Goal: Task Accomplishment & Management: Manage account settings

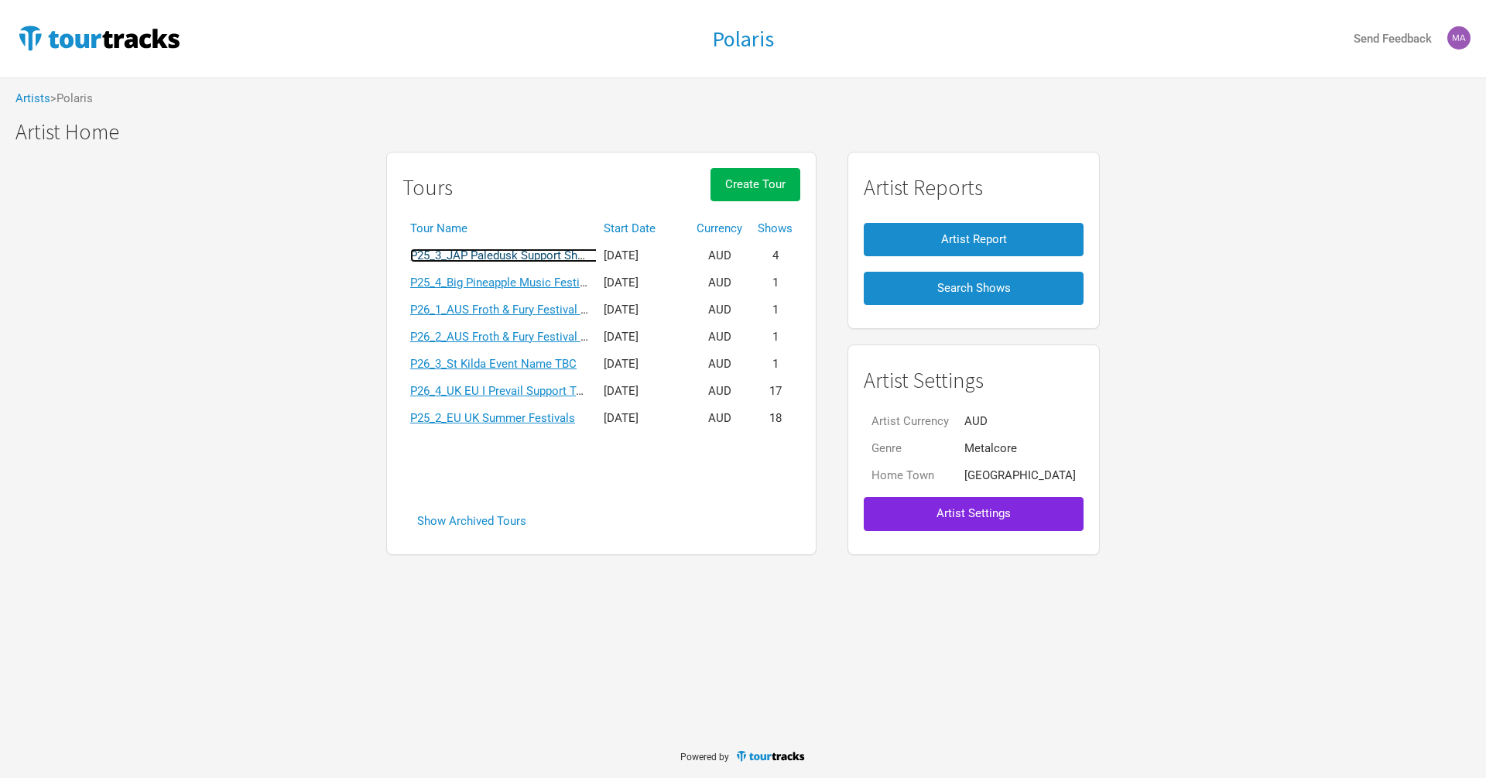
click at [489, 256] on link "P25_3_JAP Paledusk Support Shows" at bounding box center [504, 255] width 189 height 14
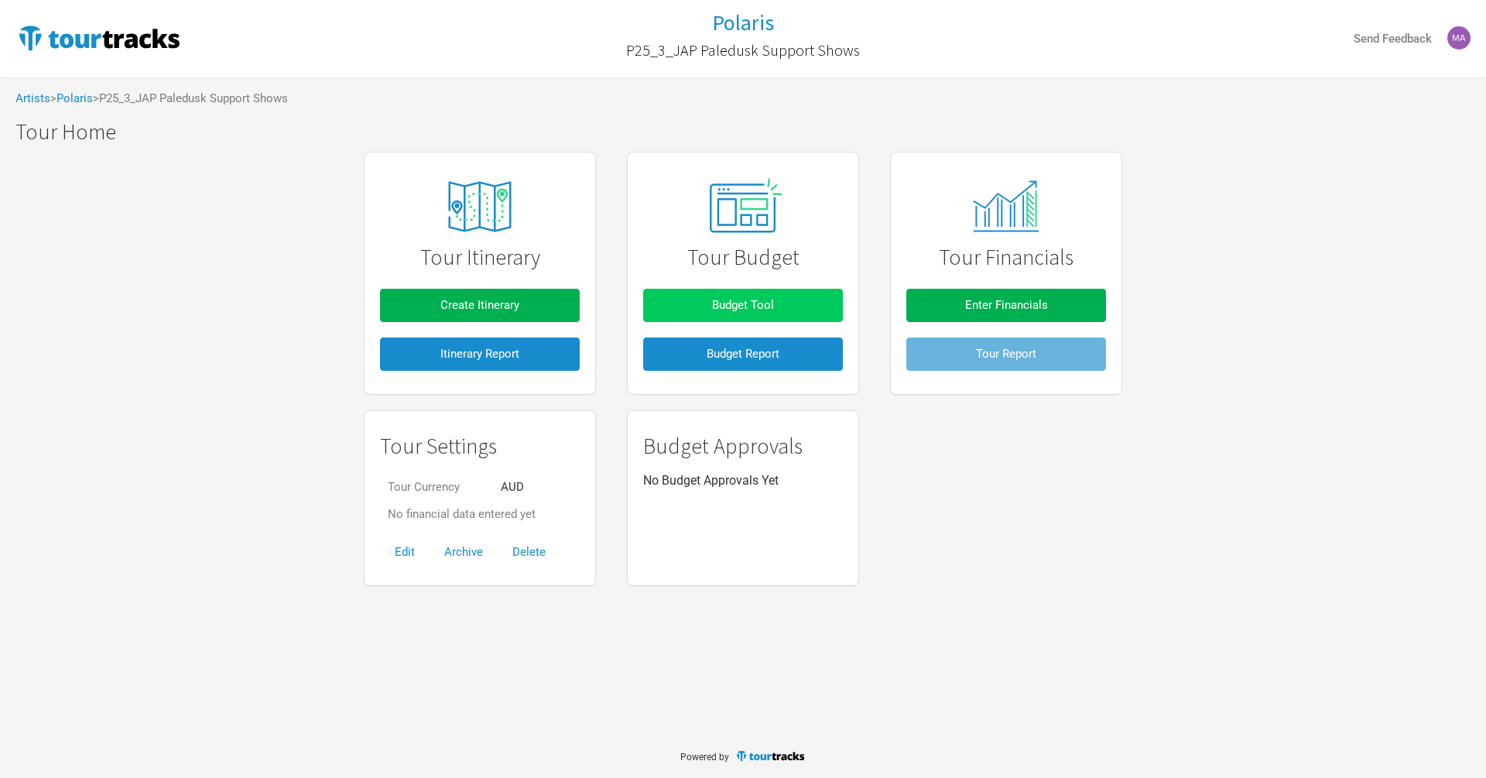
click at [669, 313] on button "Budget Tool" at bounding box center [743, 305] width 200 height 33
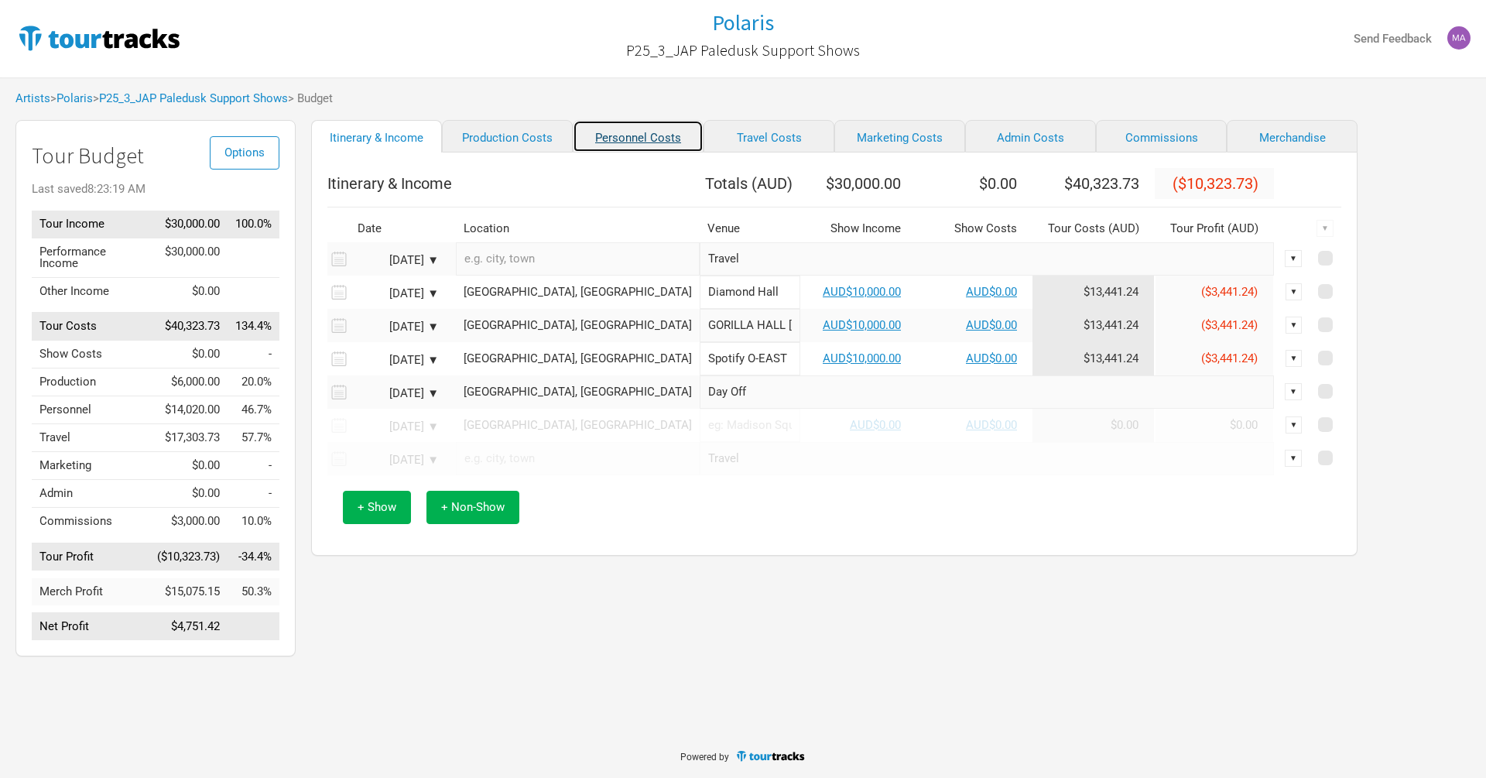
click at [615, 128] on link "Personnel Costs" at bounding box center [638, 136] width 131 height 33
select select "Total Days"
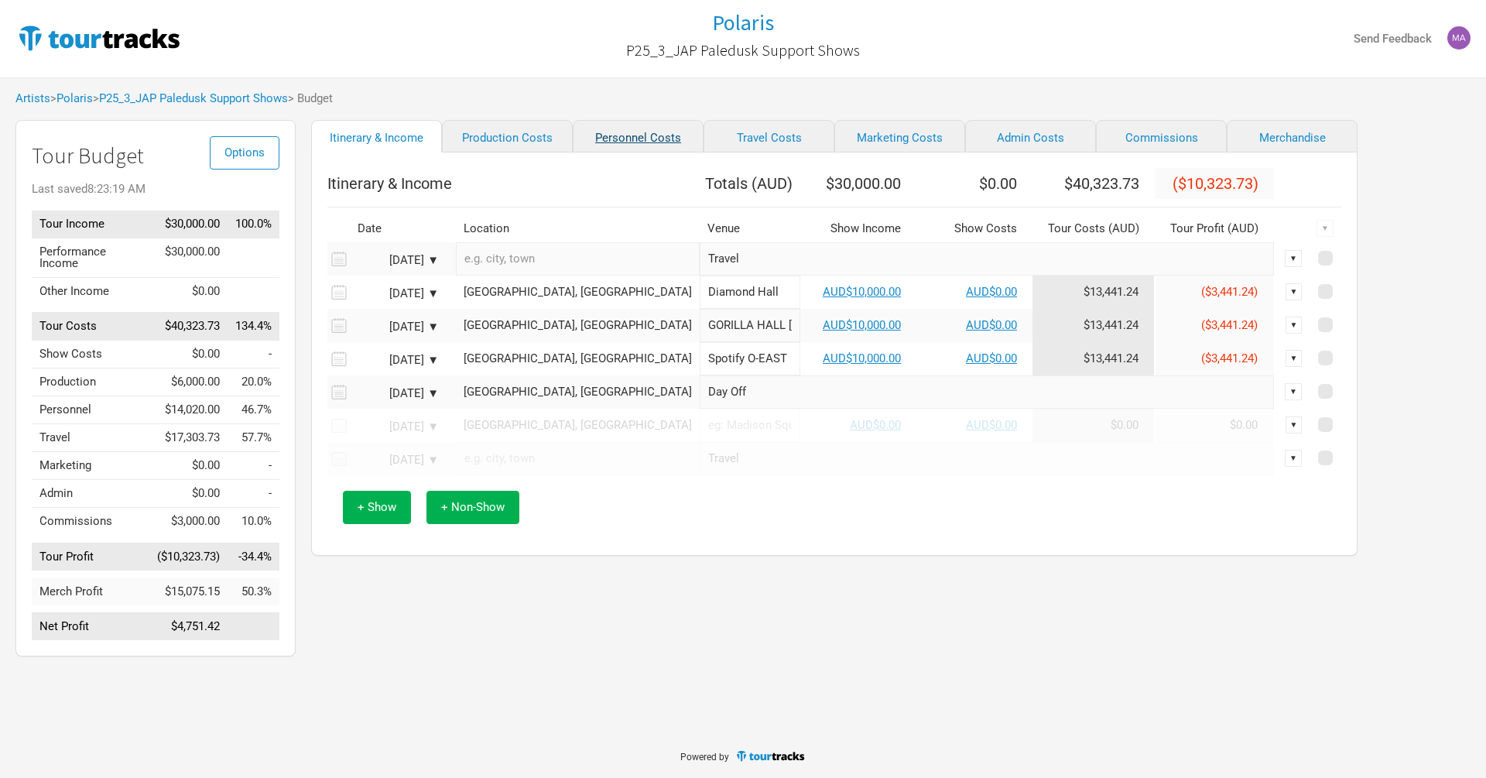
select select "Total Days"
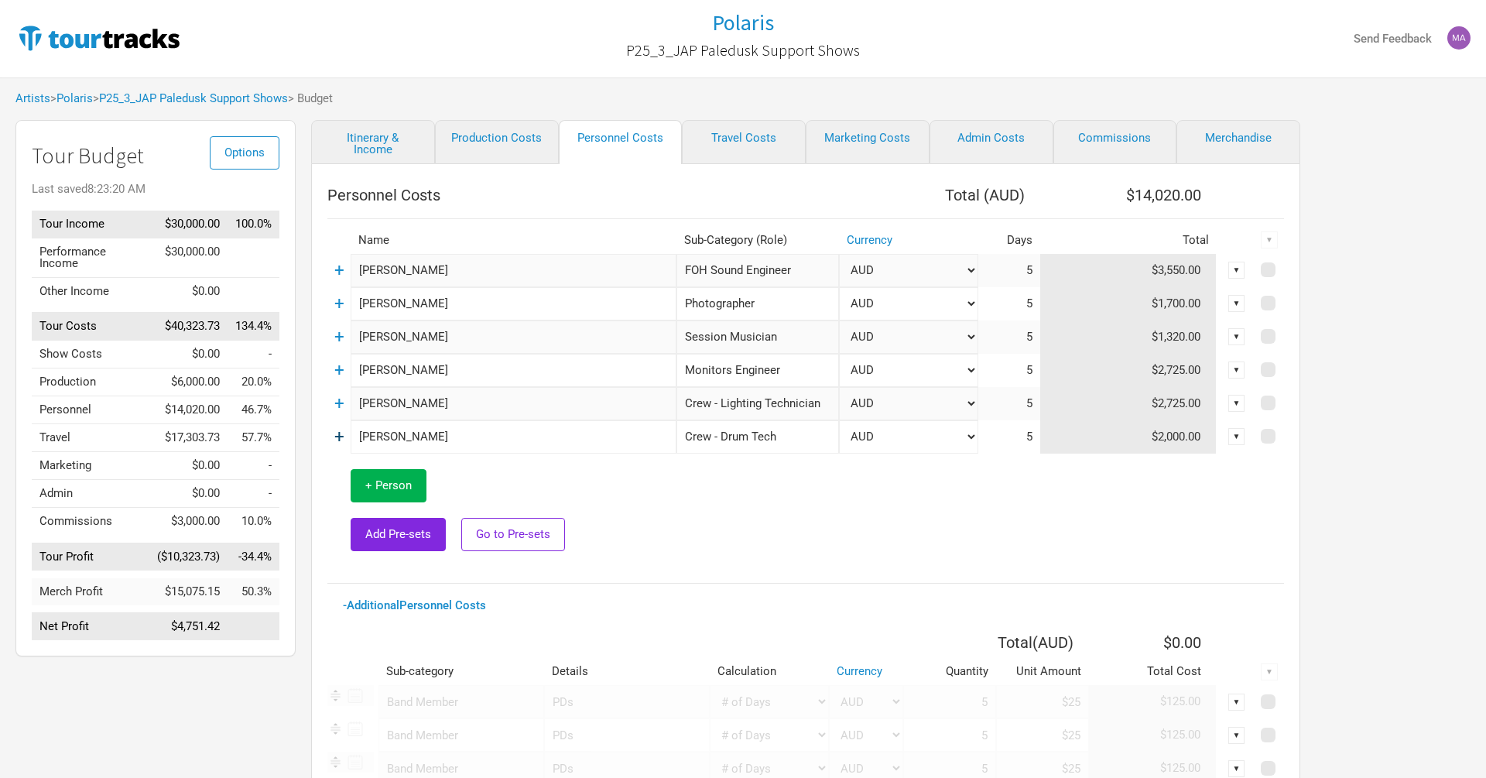
click at [341, 433] on link "+" at bounding box center [339, 436] width 10 height 20
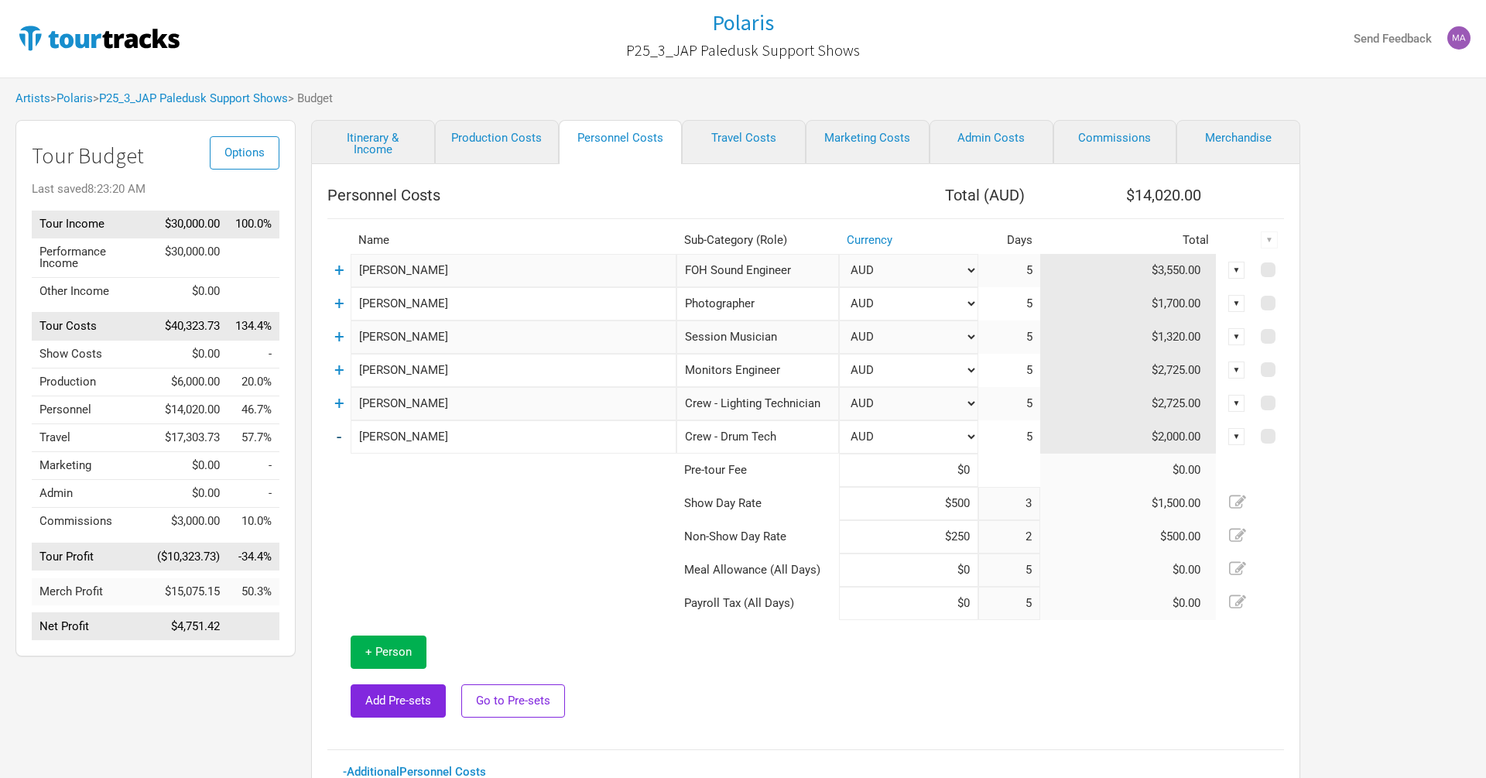
click at [340, 433] on link "-" at bounding box center [339, 436] width 5 height 20
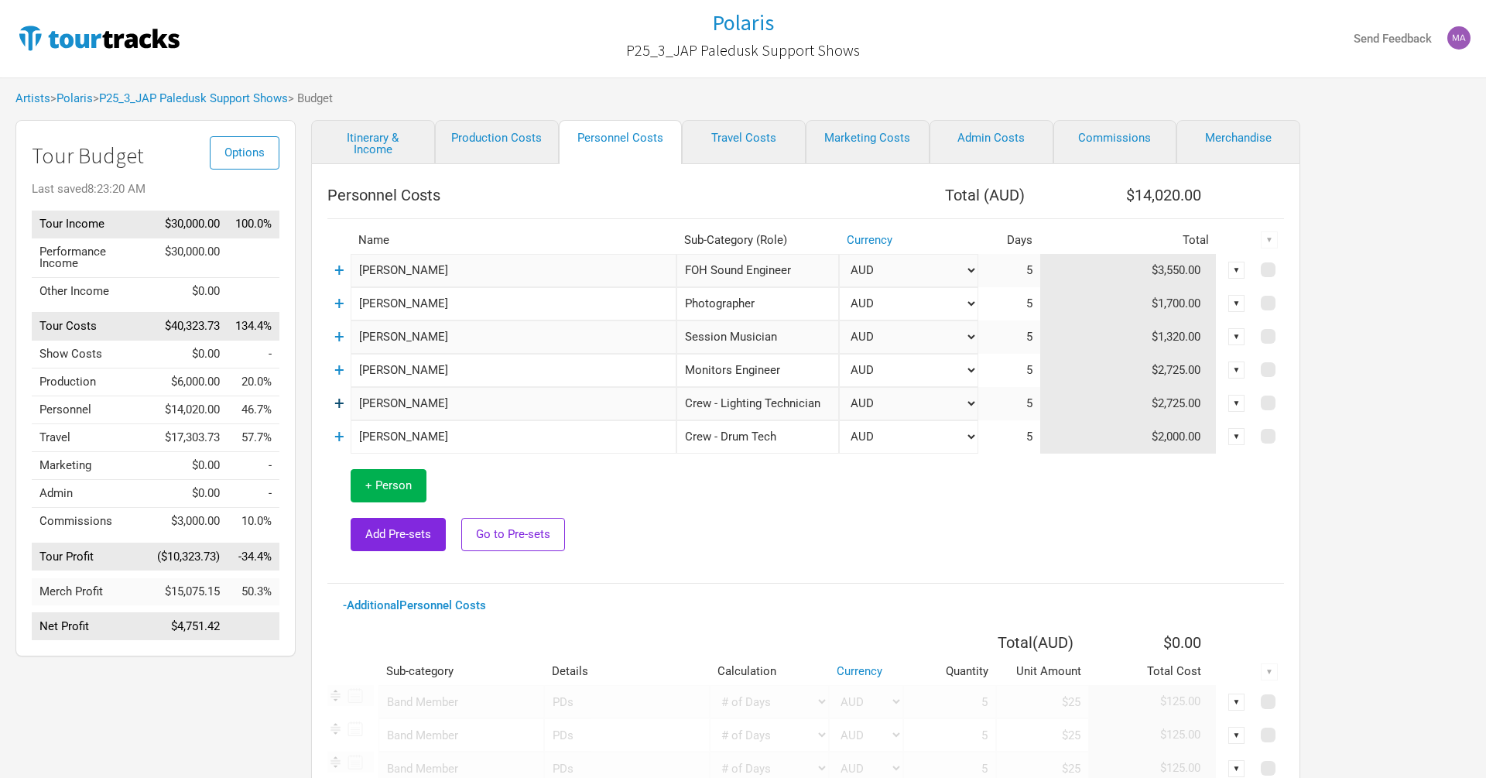
click at [341, 399] on link "+" at bounding box center [339, 403] width 10 height 20
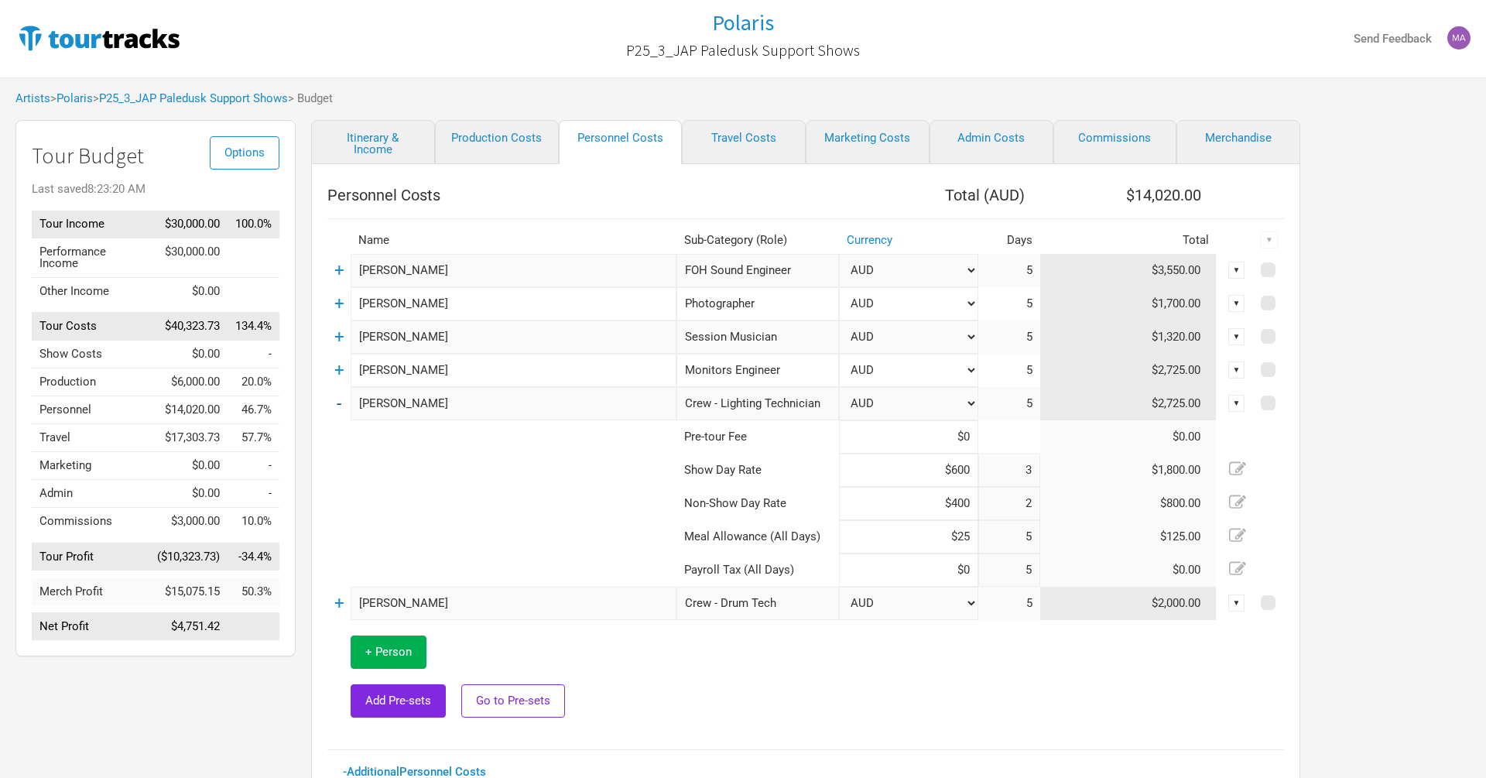
click at [340, 399] on link "-" at bounding box center [339, 403] width 5 height 20
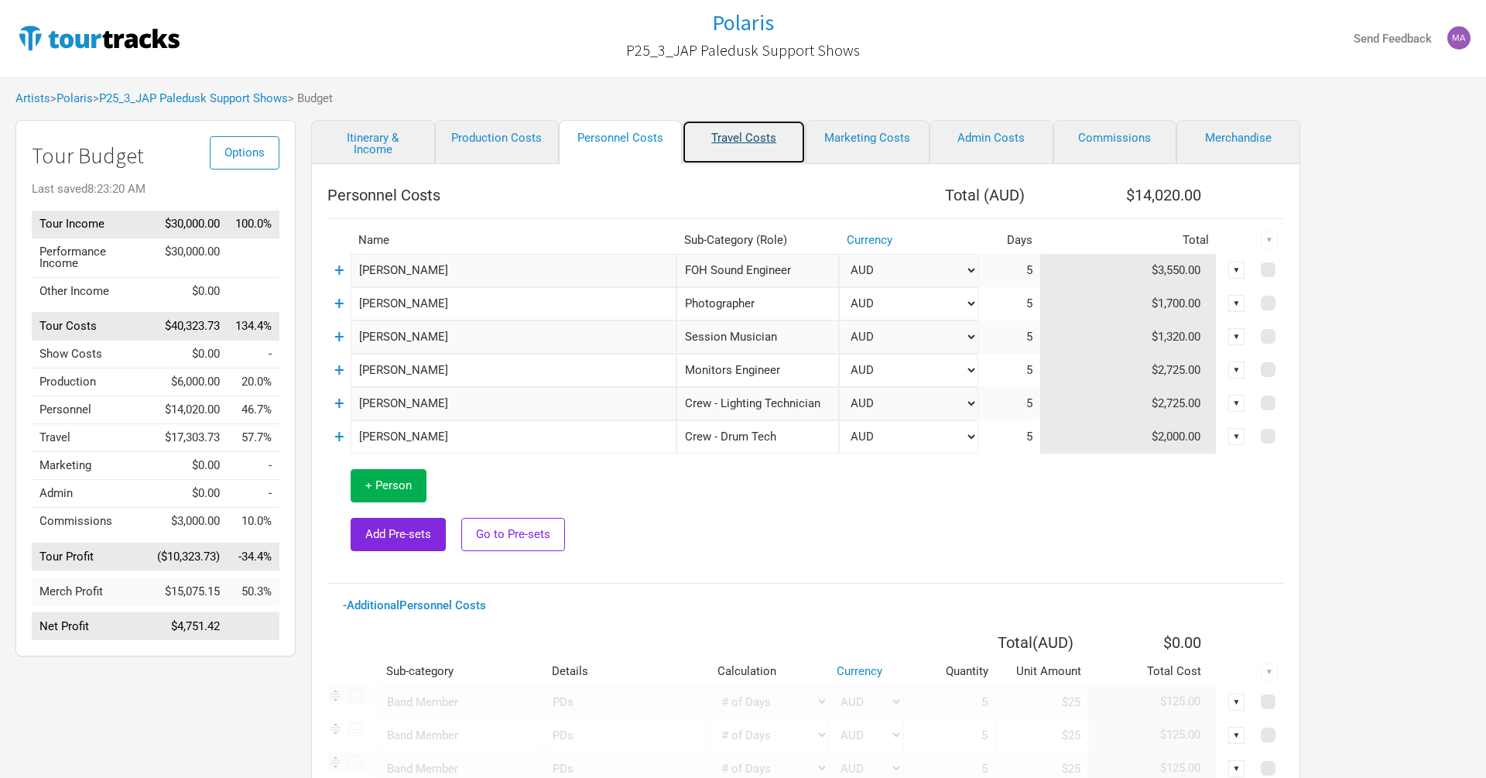
click at [748, 143] on link "Travel Costs" at bounding box center [744, 142] width 124 height 44
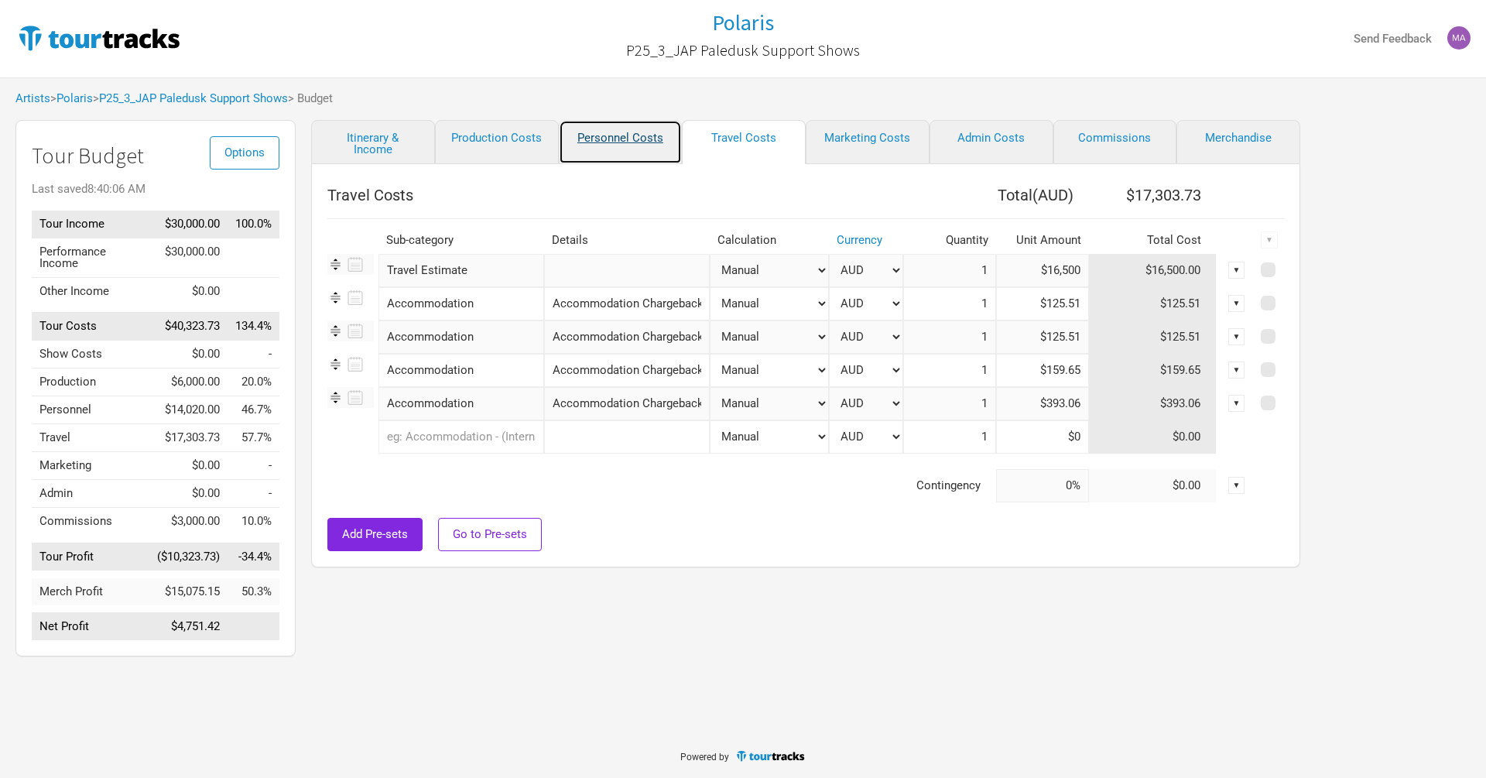
click at [613, 141] on link "Personnel Costs" at bounding box center [621, 142] width 124 height 44
select select "Total Days"
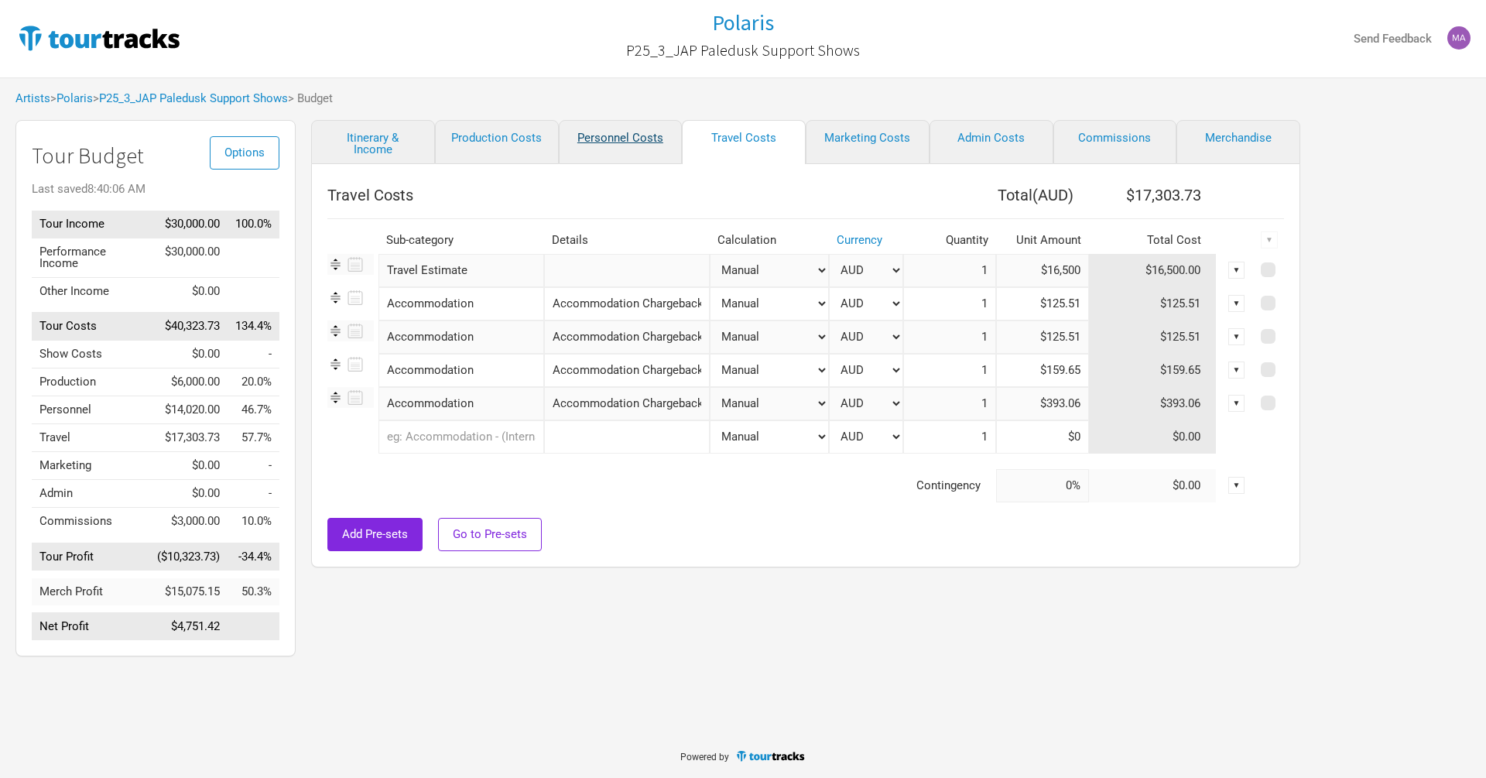
select select "Total Days"
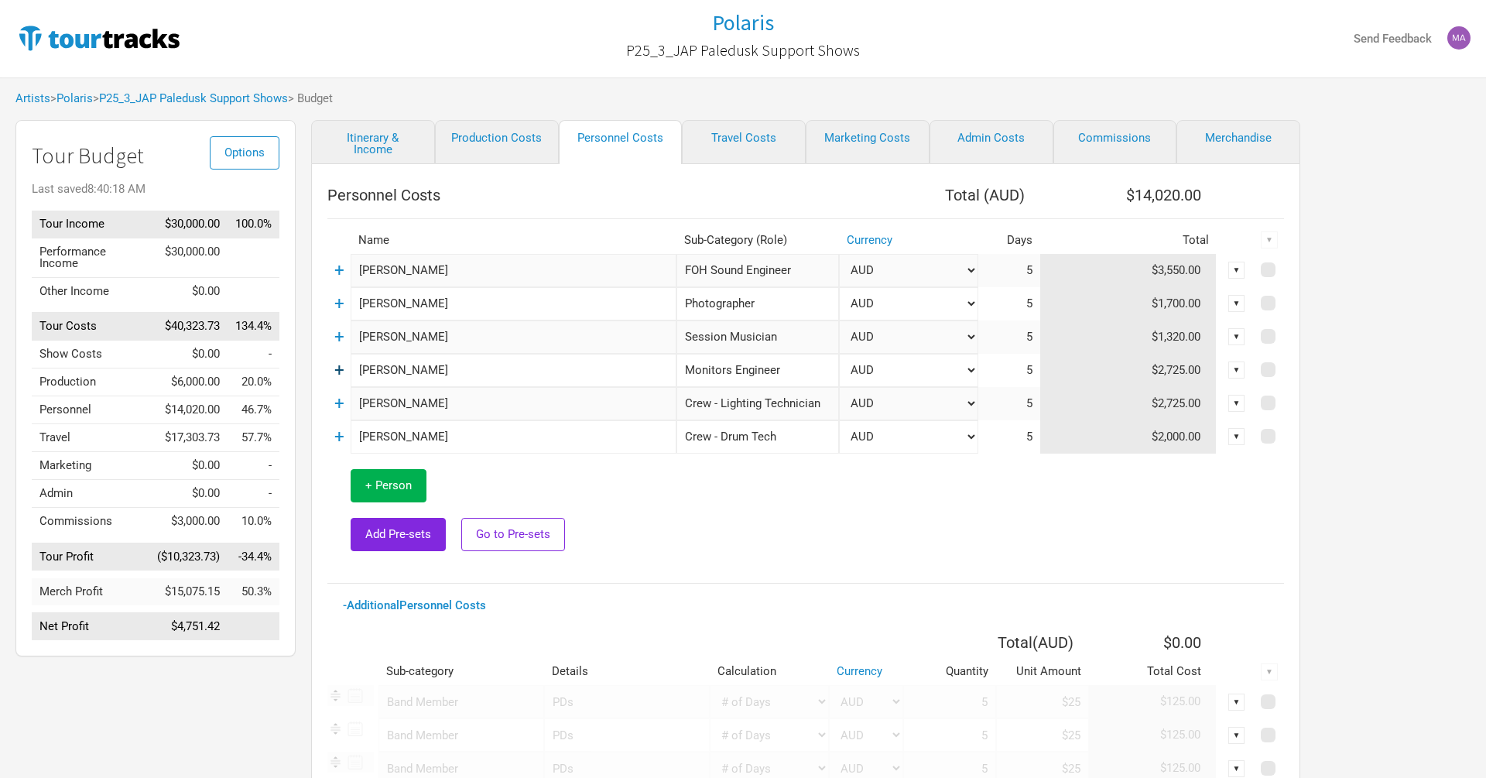
click at [340, 368] on link "+" at bounding box center [339, 370] width 10 height 20
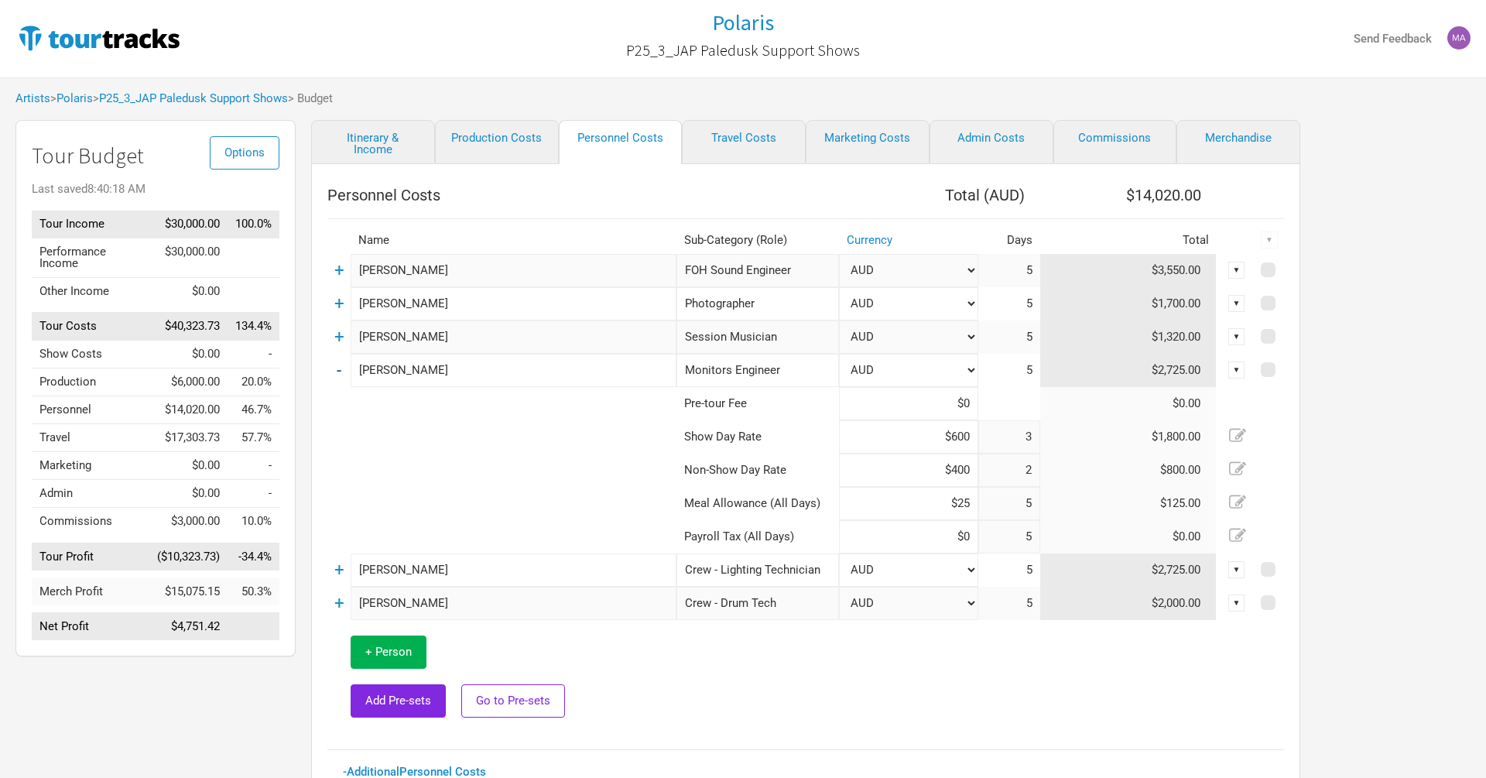
click at [340, 368] on link "-" at bounding box center [339, 370] width 5 height 20
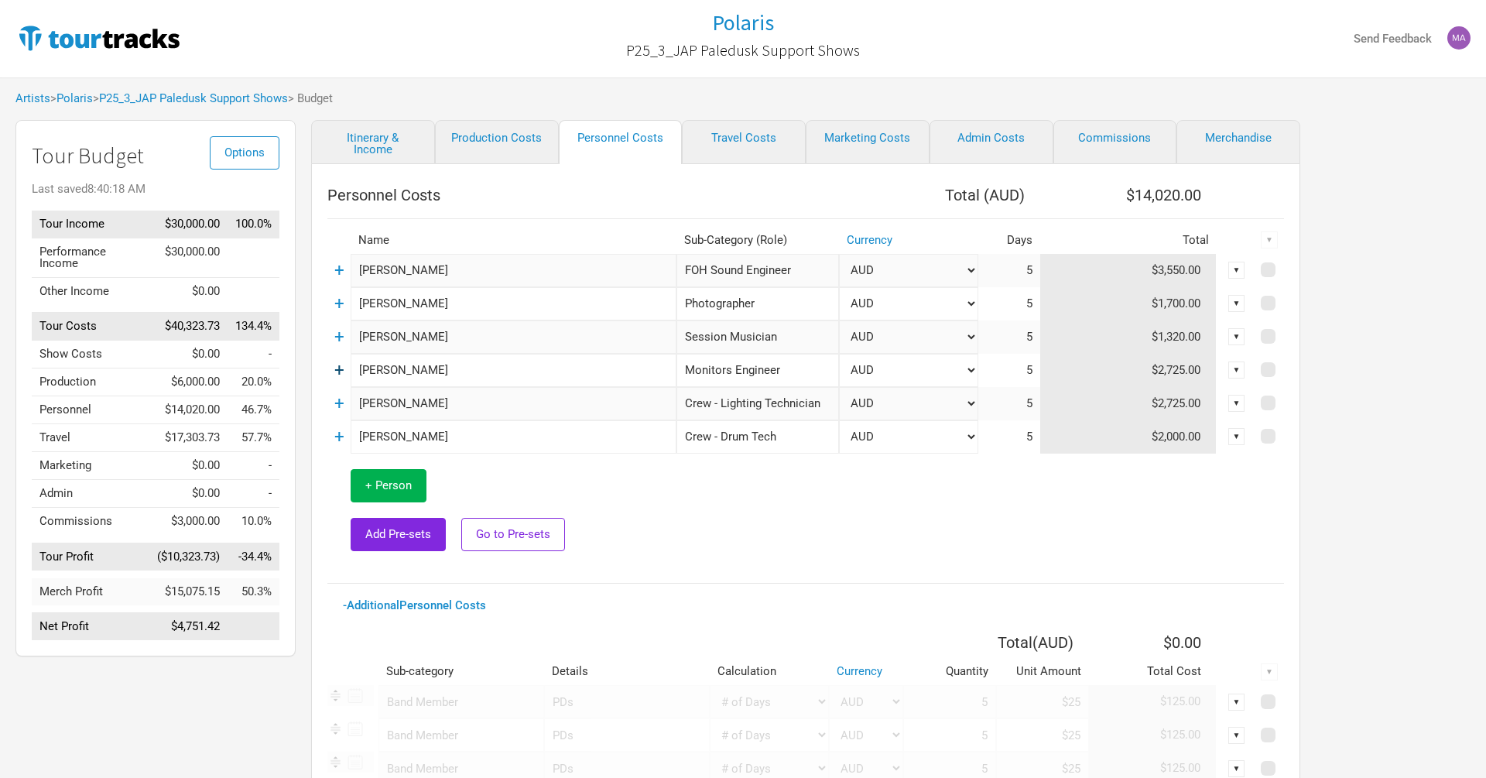
click at [337, 367] on link "+" at bounding box center [339, 370] width 10 height 20
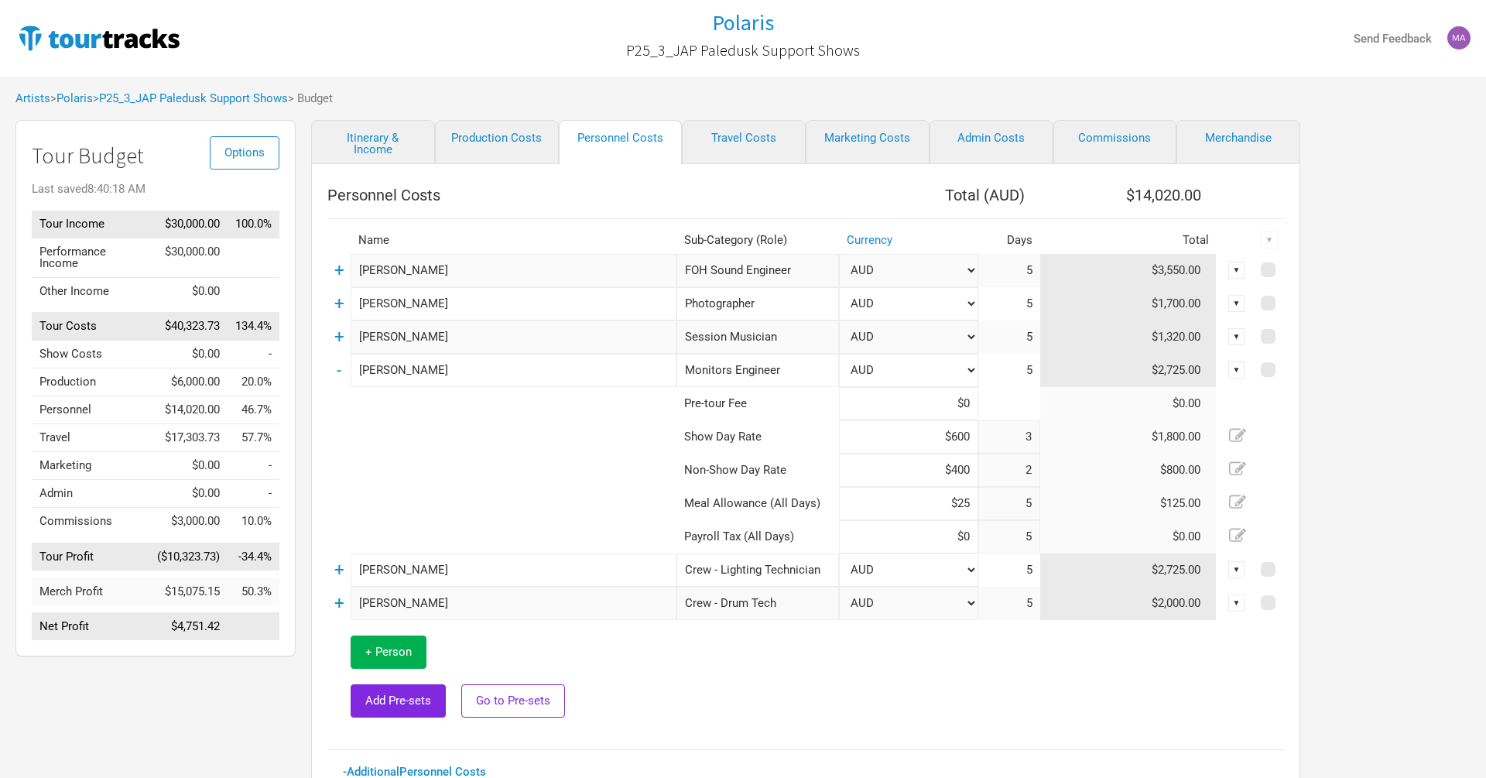
click at [959, 435] on input "$600" at bounding box center [908, 436] width 139 height 33
type input "$650"
drag, startPoint x: 967, startPoint y: 502, endPoint x: 967, endPoint y: 527, distance: 24.8
click at [967, 503] on input "$25" at bounding box center [908, 503] width 139 height 33
type input "$2"
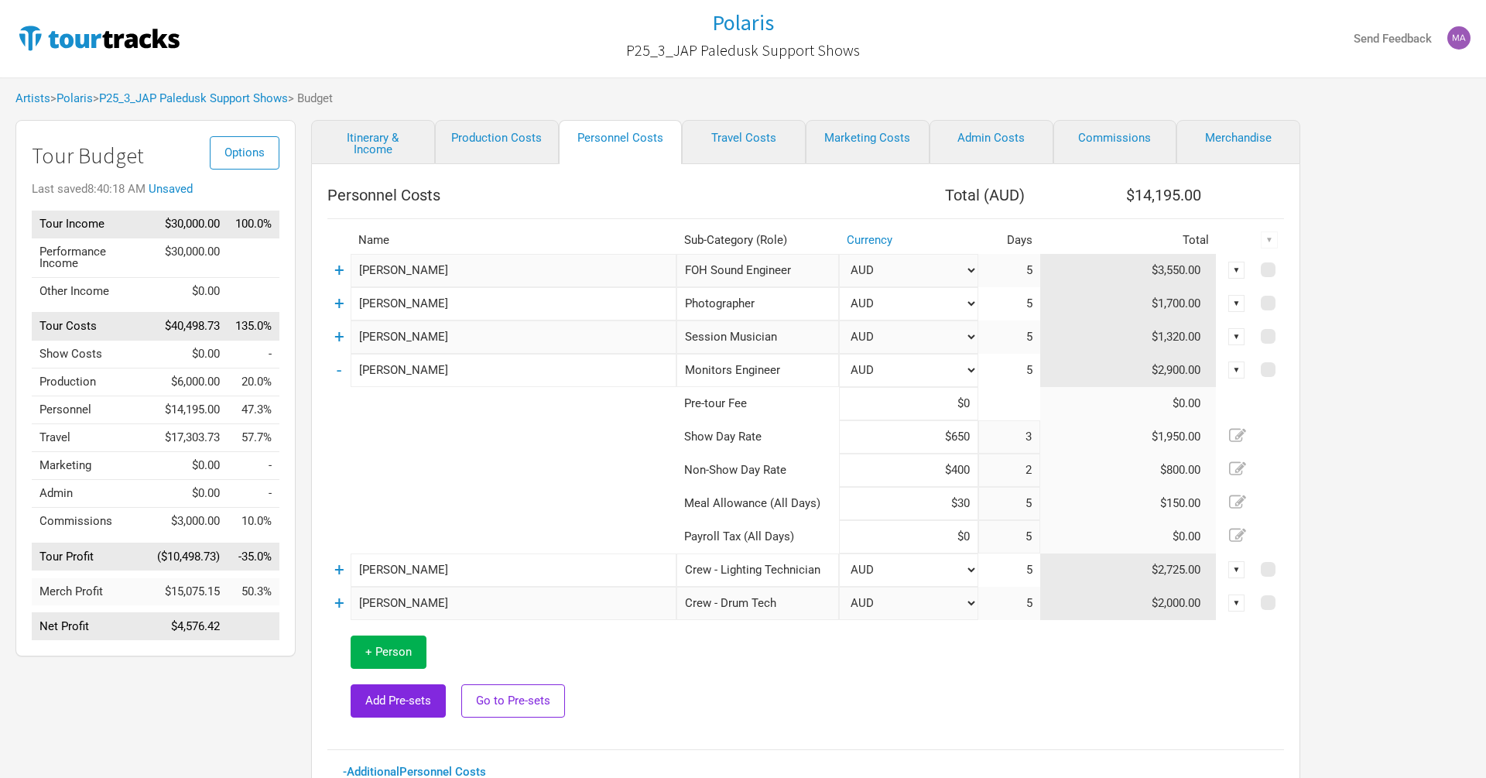
type input "$30"
click at [335, 373] on td "-" at bounding box center [338, 370] width 23 height 33
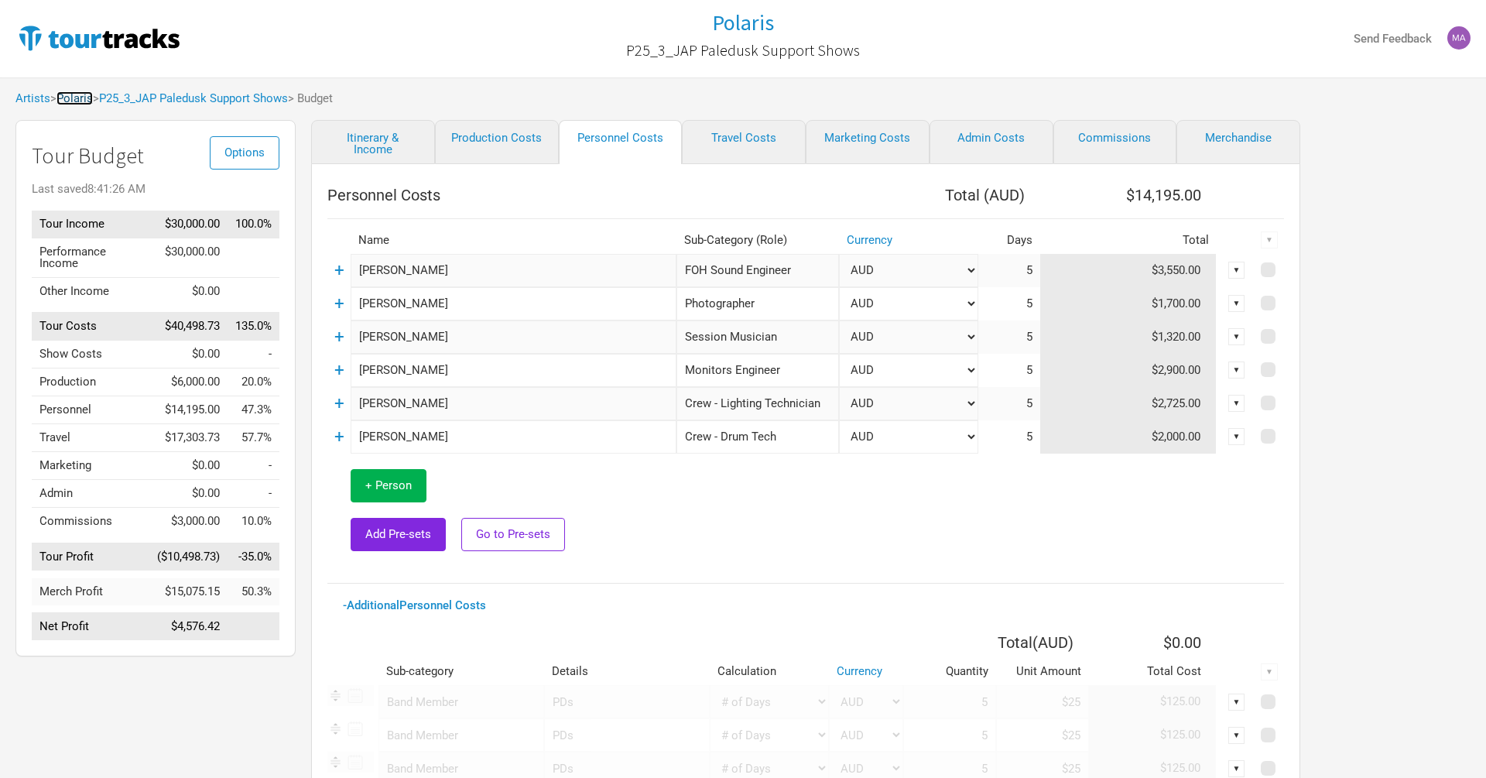
click at [87, 92] on link "Polaris" at bounding box center [74, 98] width 36 height 14
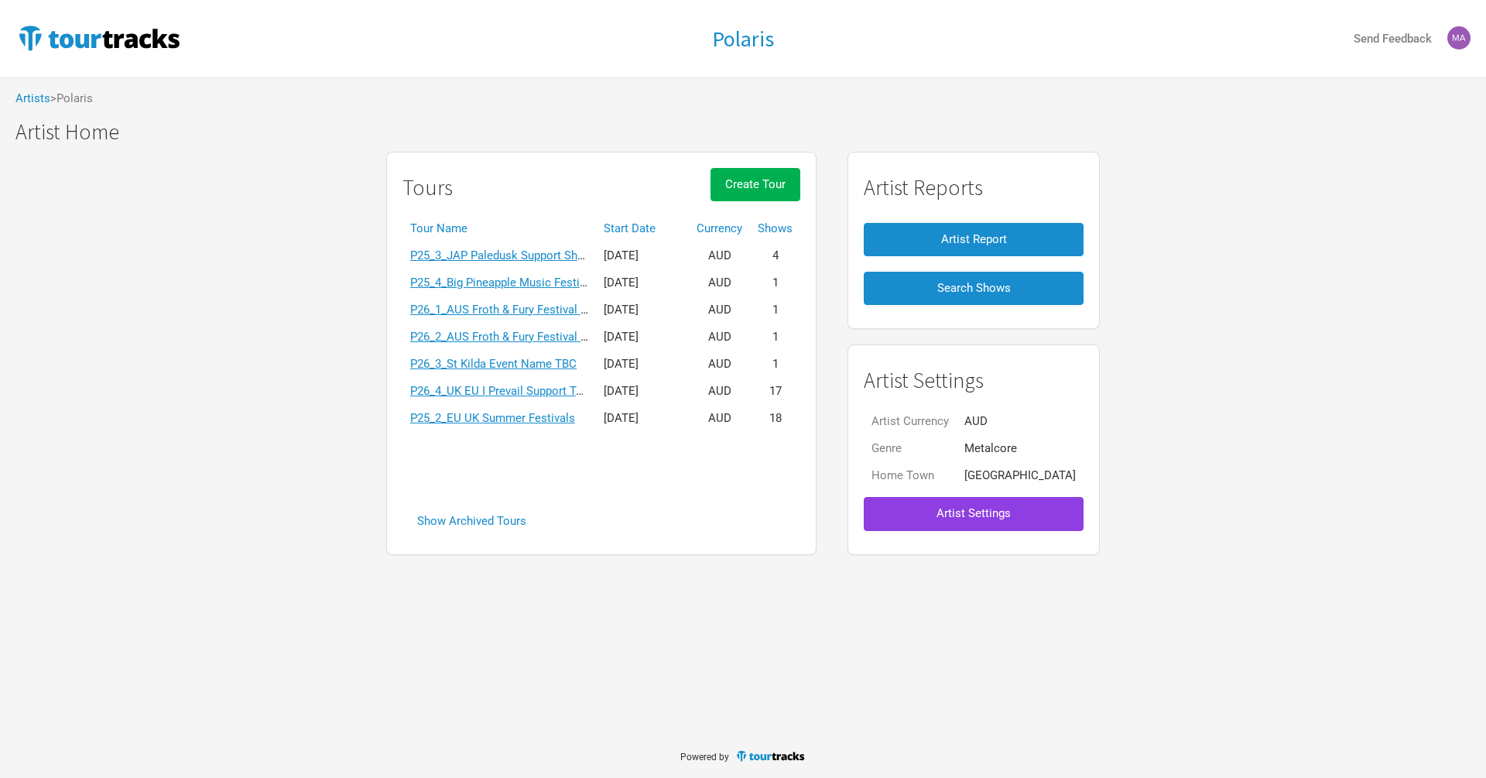
click at [1011, 512] on button "Artist Settings" at bounding box center [974, 513] width 220 height 33
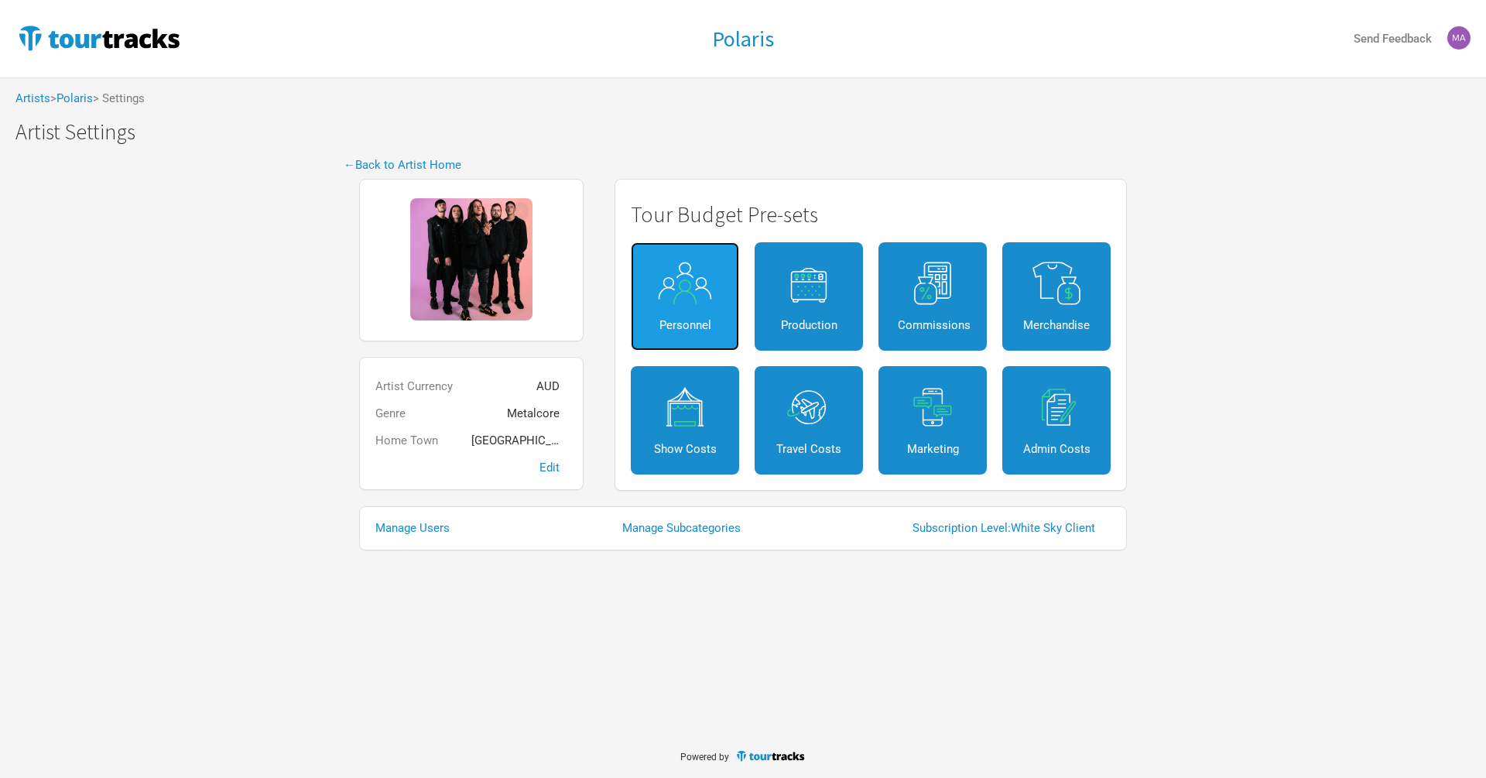
click at [700, 312] on link "Personnel" at bounding box center [685, 296] width 108 height 108
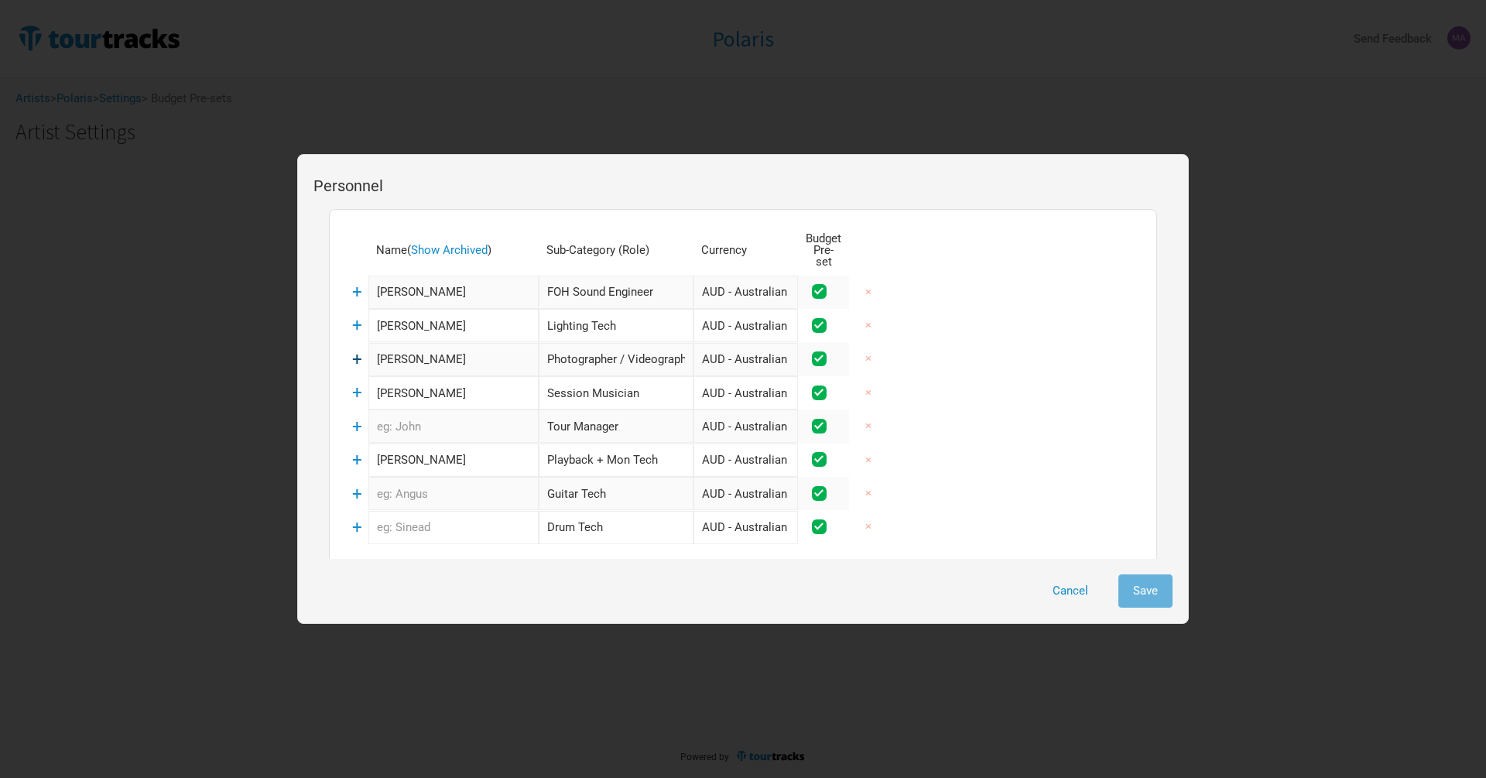
click at [359, 355] on span "+" at bounding box center [357, 359] width 10 height 20
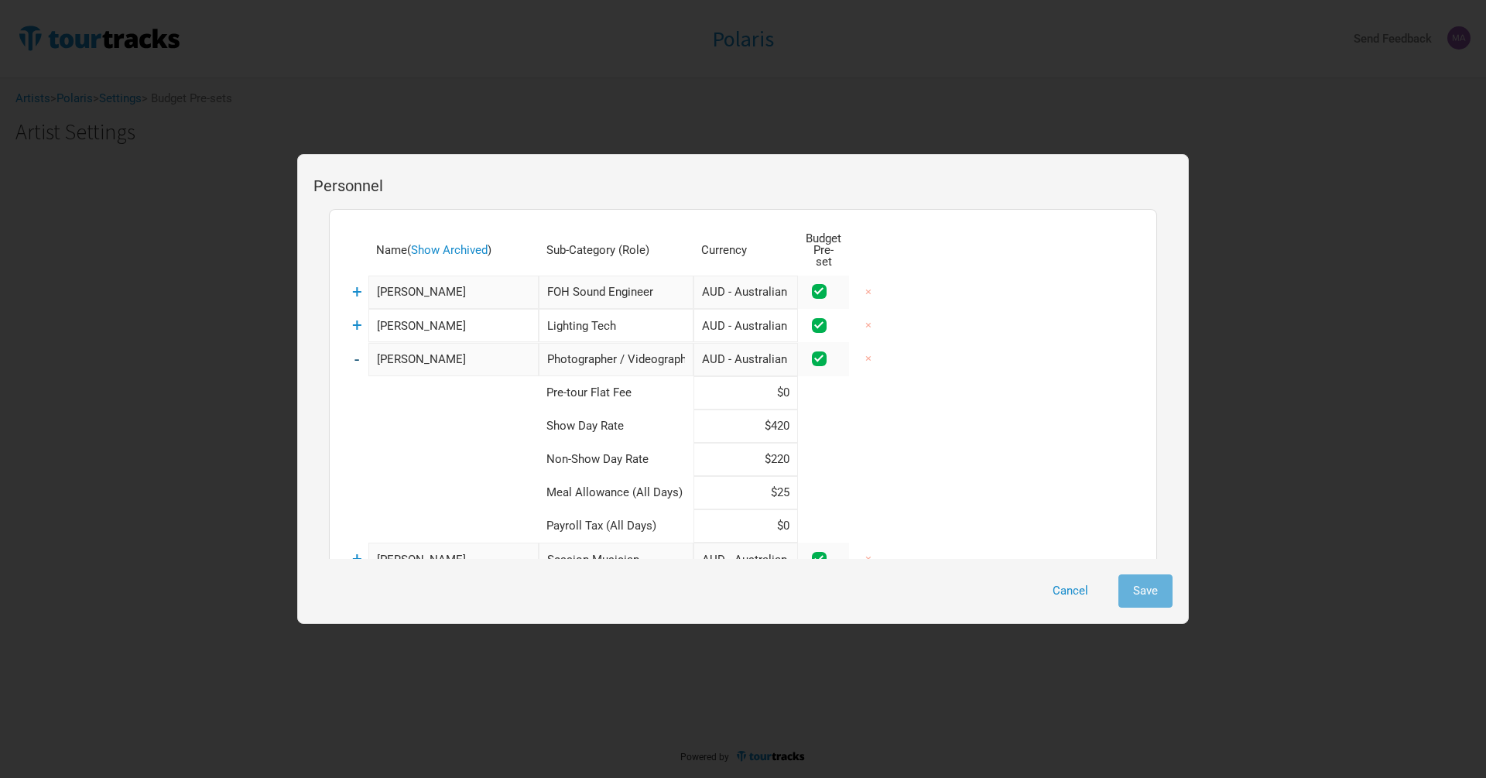
click at [359, 354] on td "-" at bounding box center [356, 358] width 23 height 33
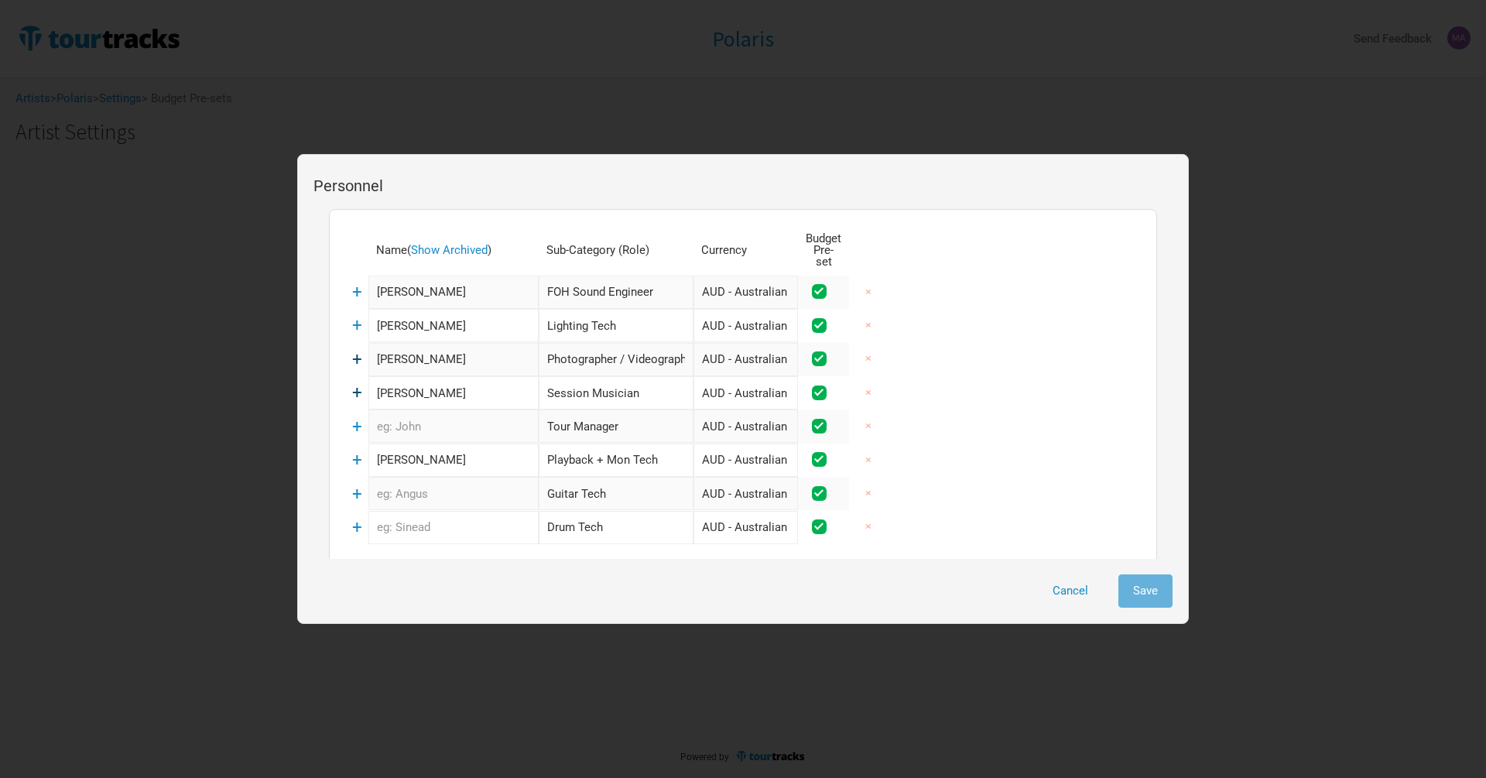
click at [355, 382] on span "+" at bounding box center [357, 392] width 10 height 20
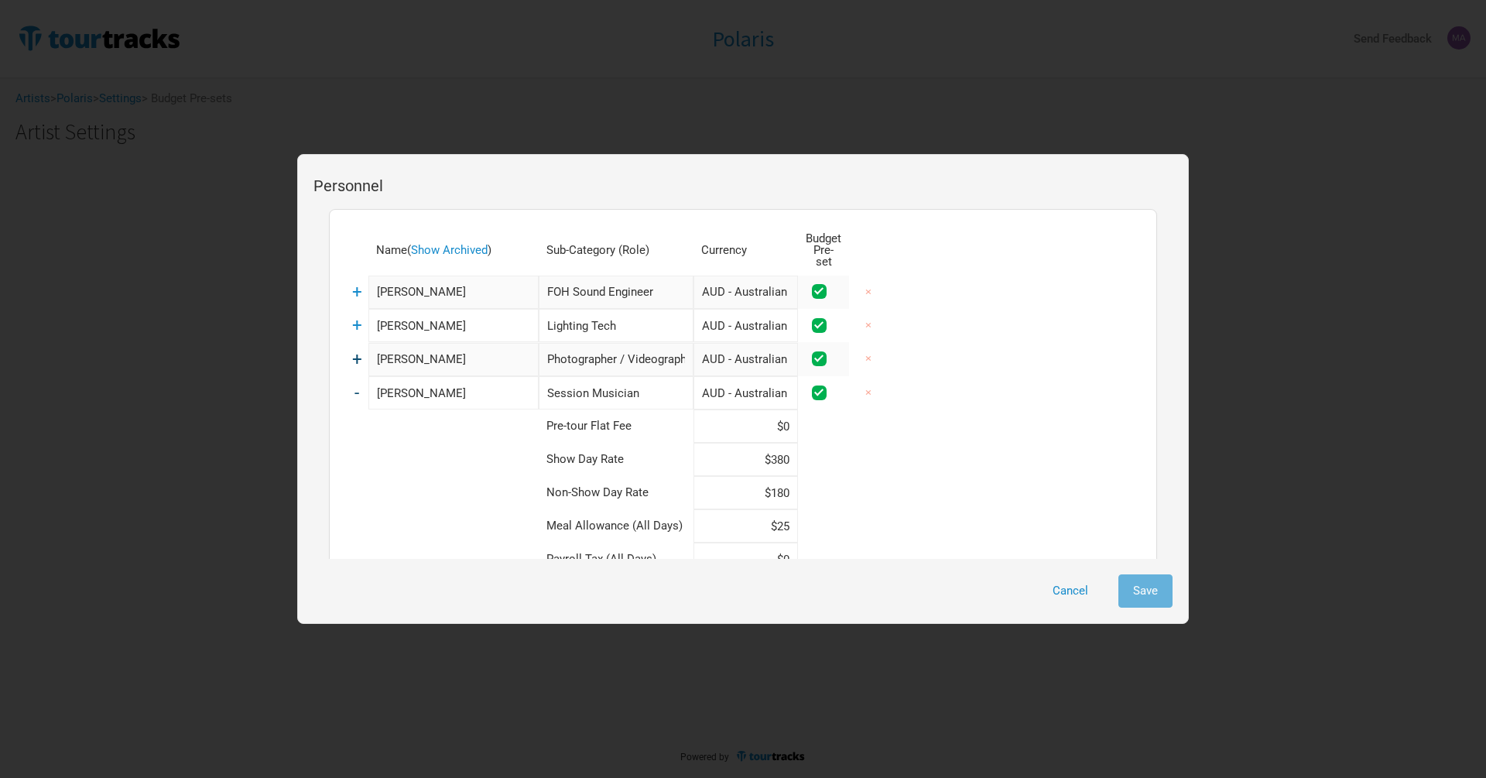
click at [355, 382] on span "-" at bounding box center [356, 392] width 5 height 20
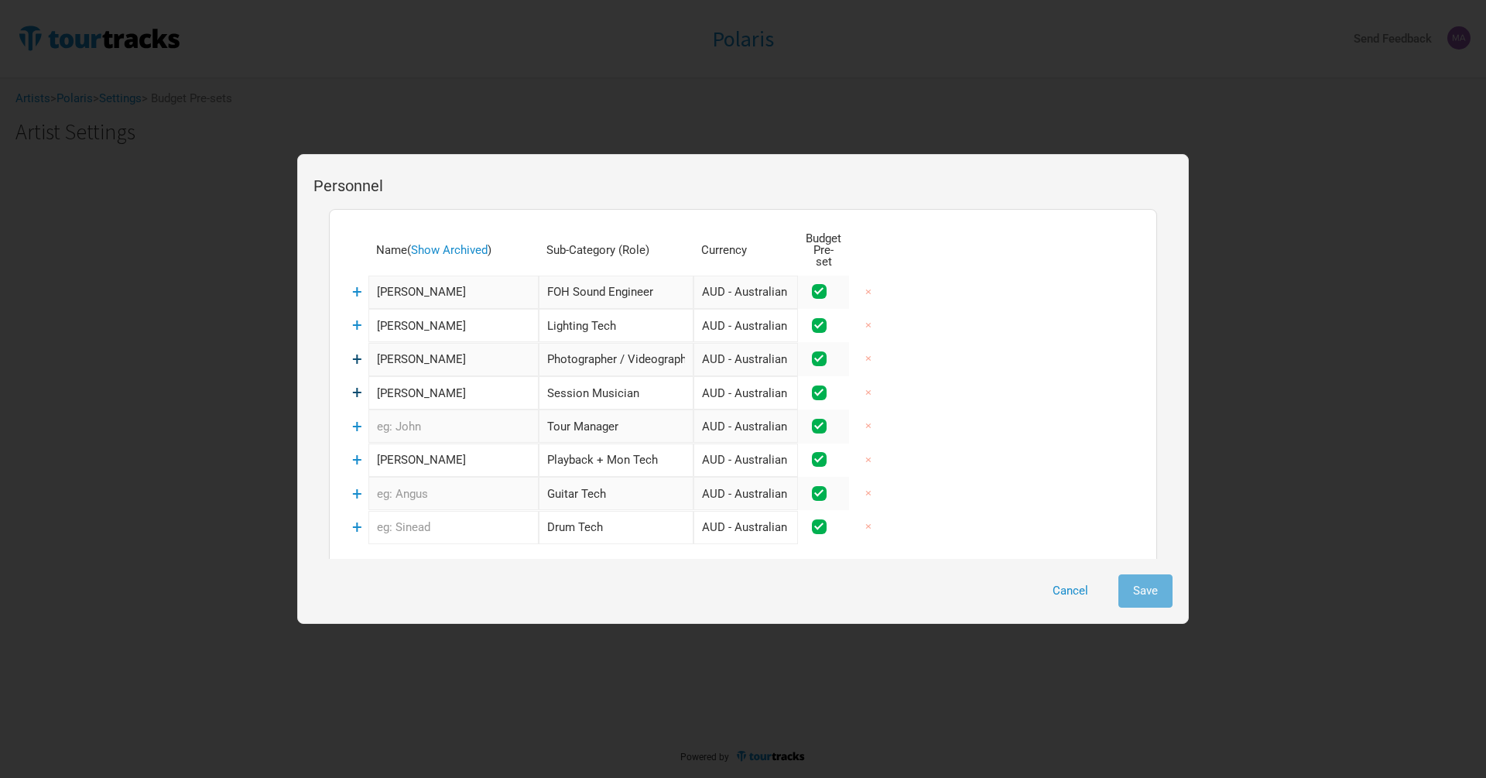
scroll to position [94, 0]
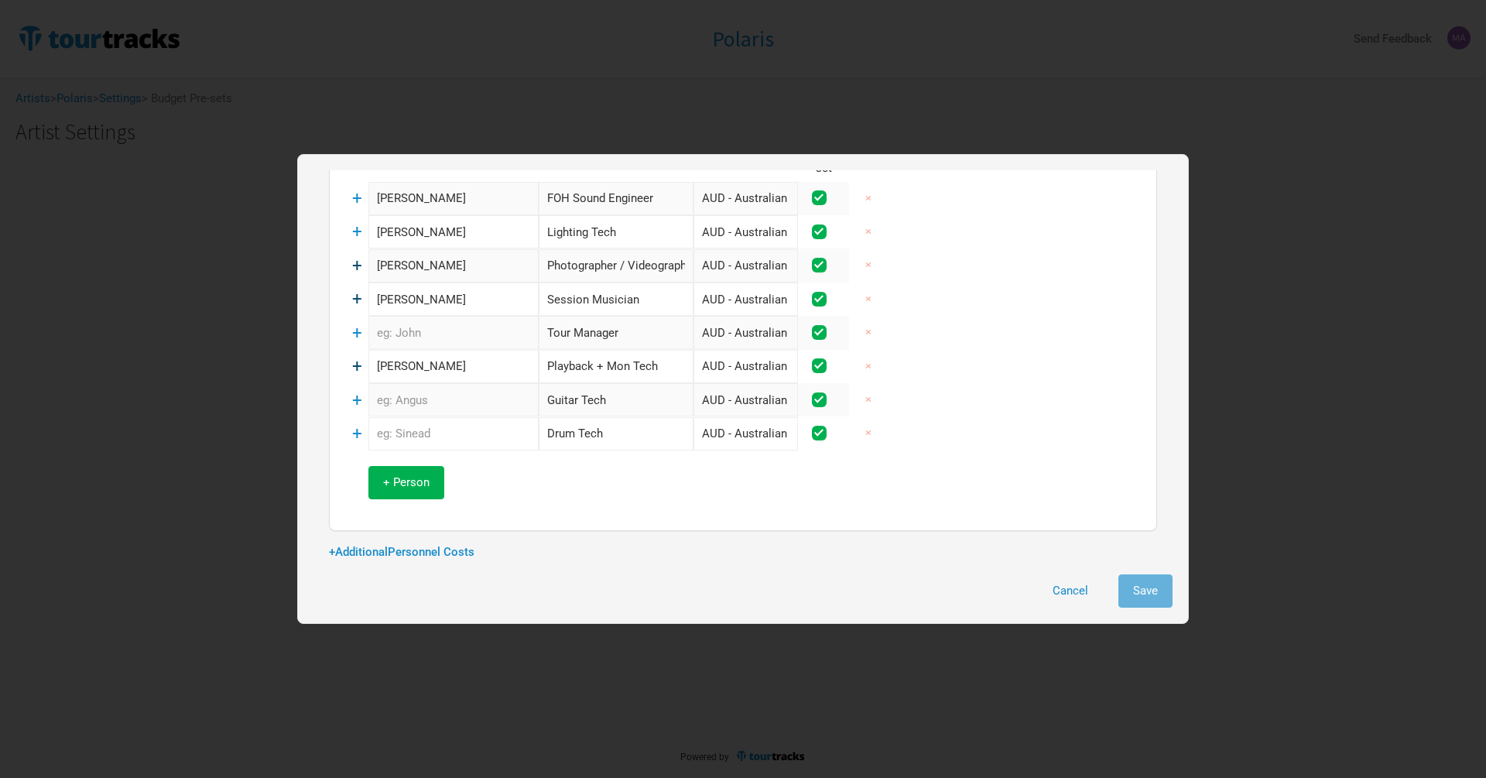
click at [354, 356] on span "+" at bounding box center [357, 366] width 10 height 20
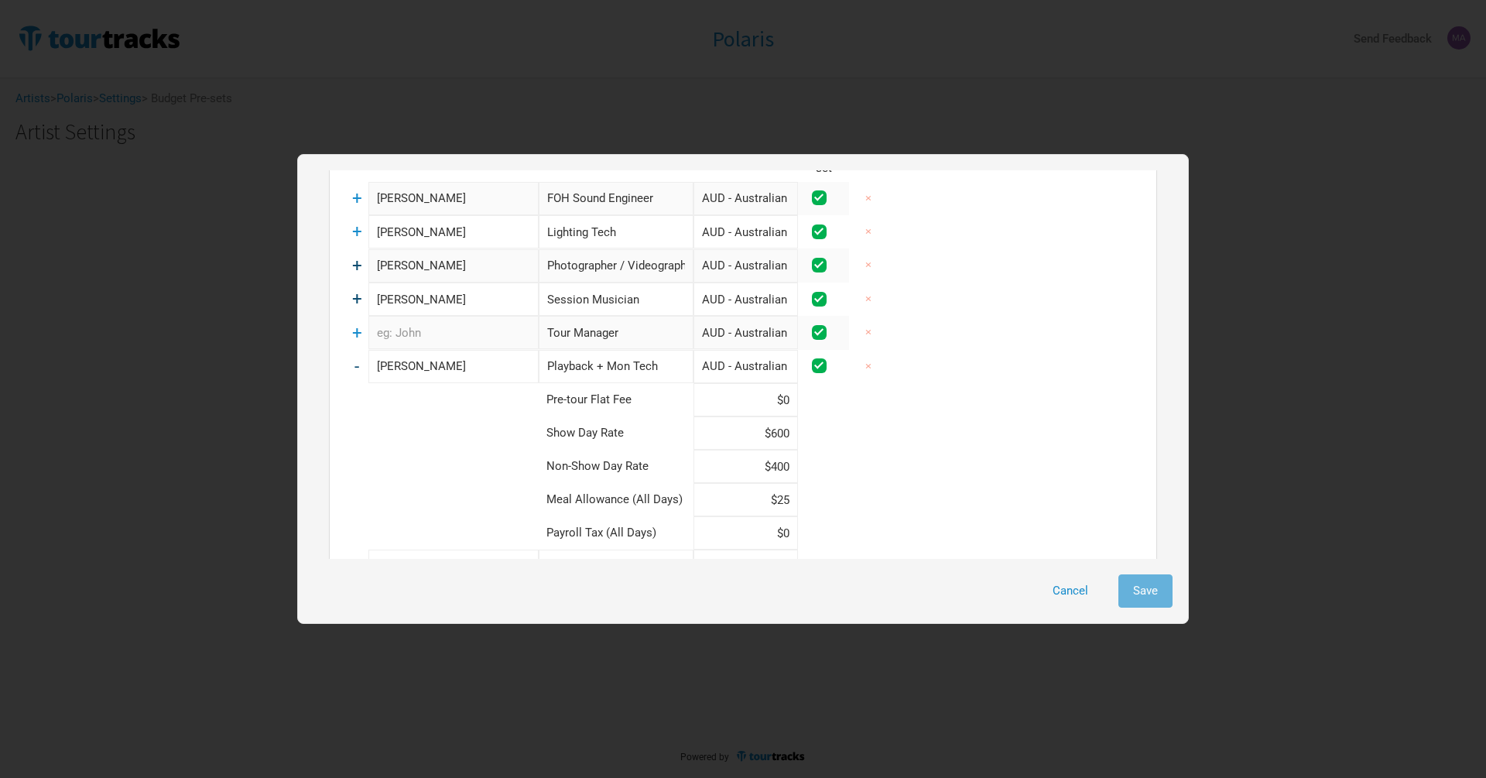
click at [354, 356] on span "-" at bounding box center [356, 366] width 5 height 20
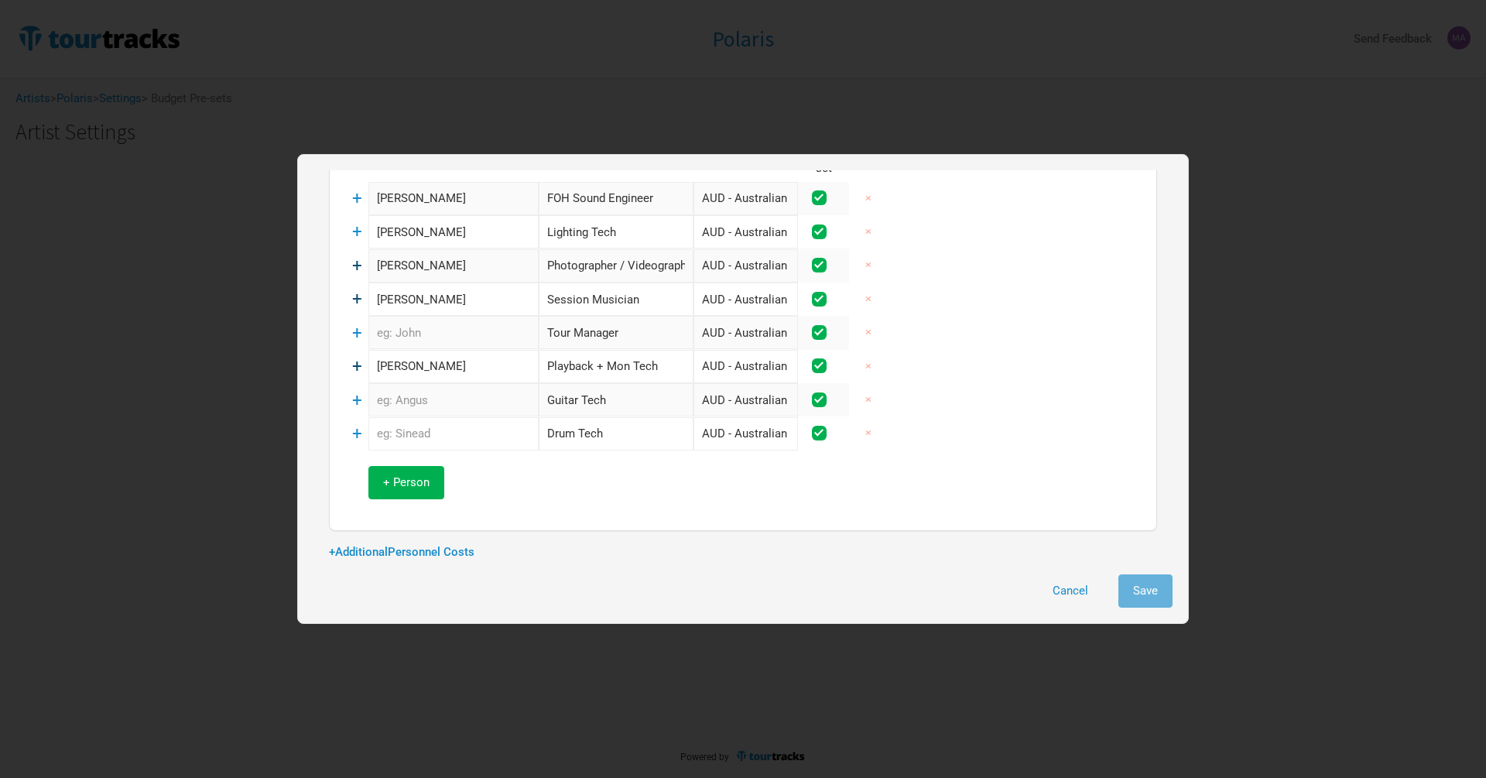
click at [354, 259] on span "+" at bounding box center [357, 265] width 10 height 20
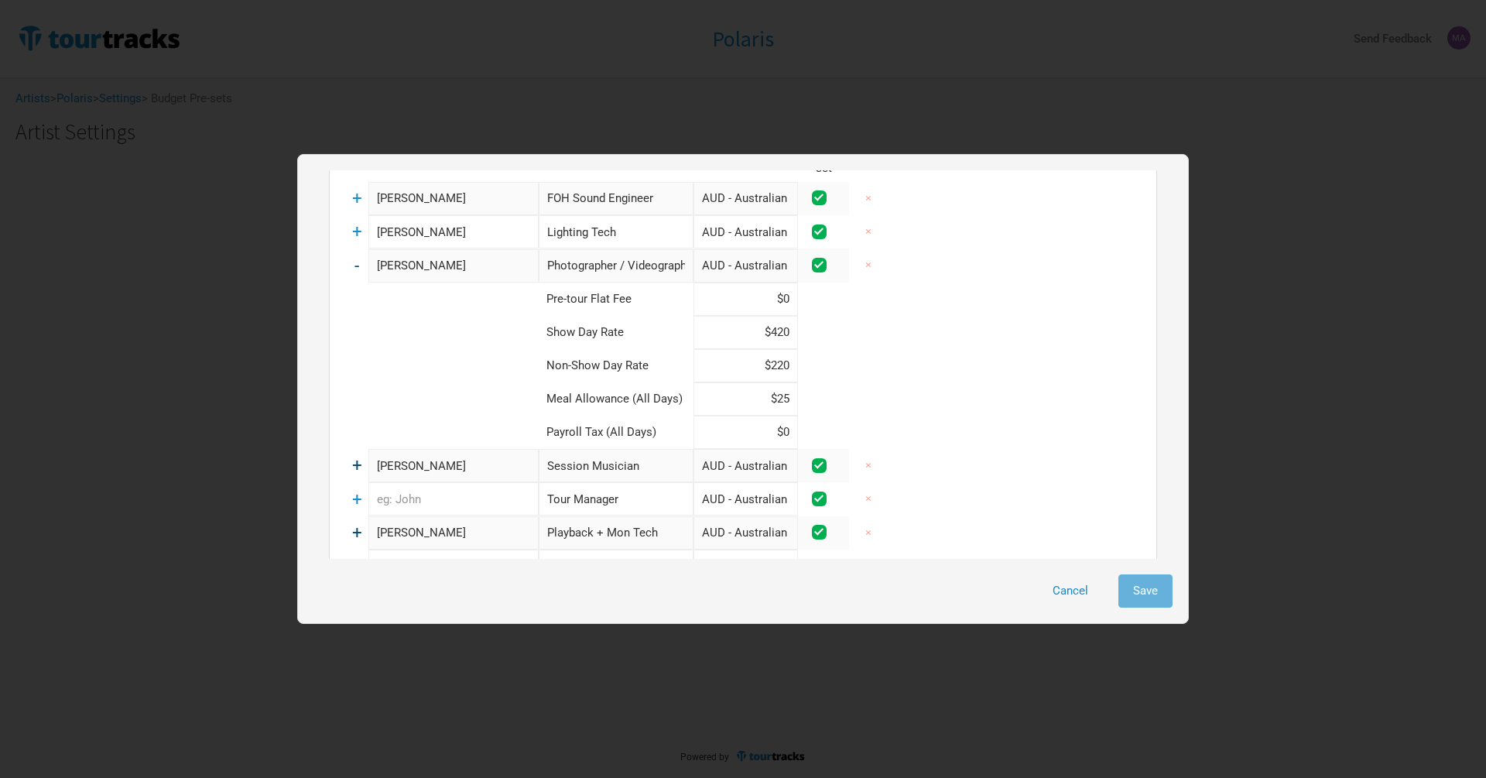
click at [354, 259] on span "-" at bounding box center [356, 265] width 5 height 20
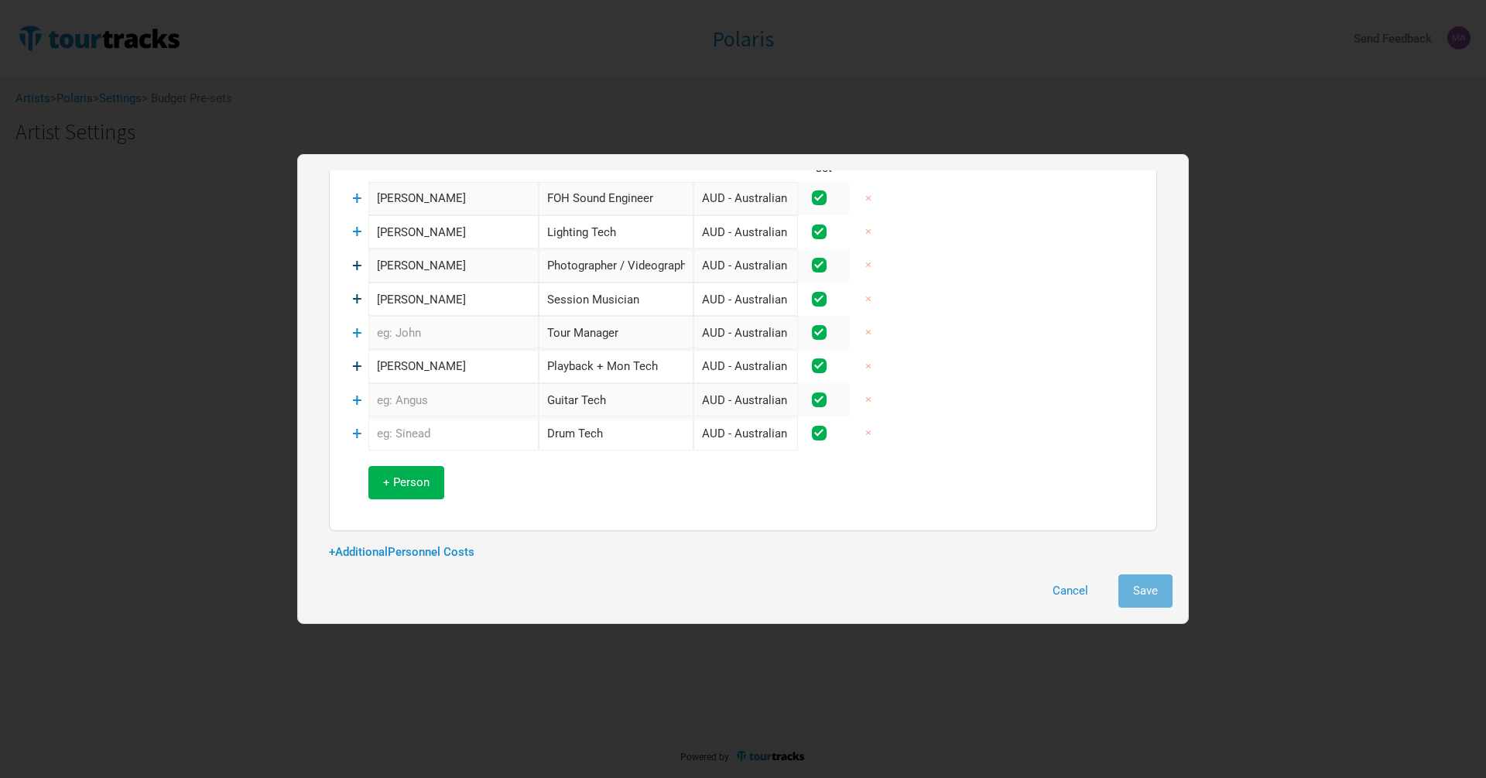
click at [348, 354] on td "+" at bounding box center [356, 366] width 23 height 33
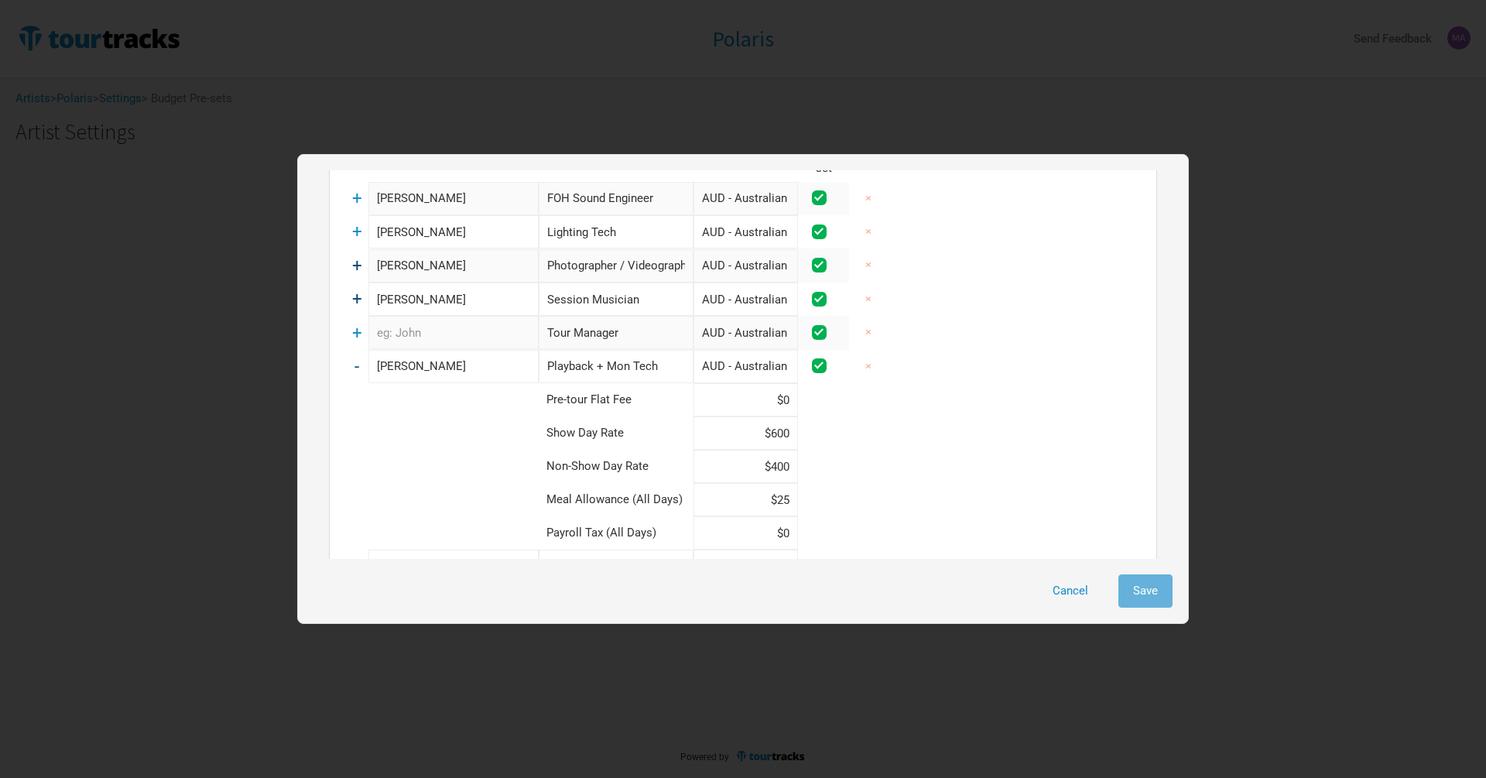
click at [791, 416] on input "$600" at bounding box center [745, 432] width 104 height 33
drag, startPoint x: 782, startPoint y: 419, endPoint x: 782, endPoint y: 446, distance: 27.1
click at [782, 422] on input "$600" at bounding box center [745, 432] width 104 height 33
type input "$650"
click at [789, 485] on input "$25" at bounding box center [745, 499] width 104 height 33
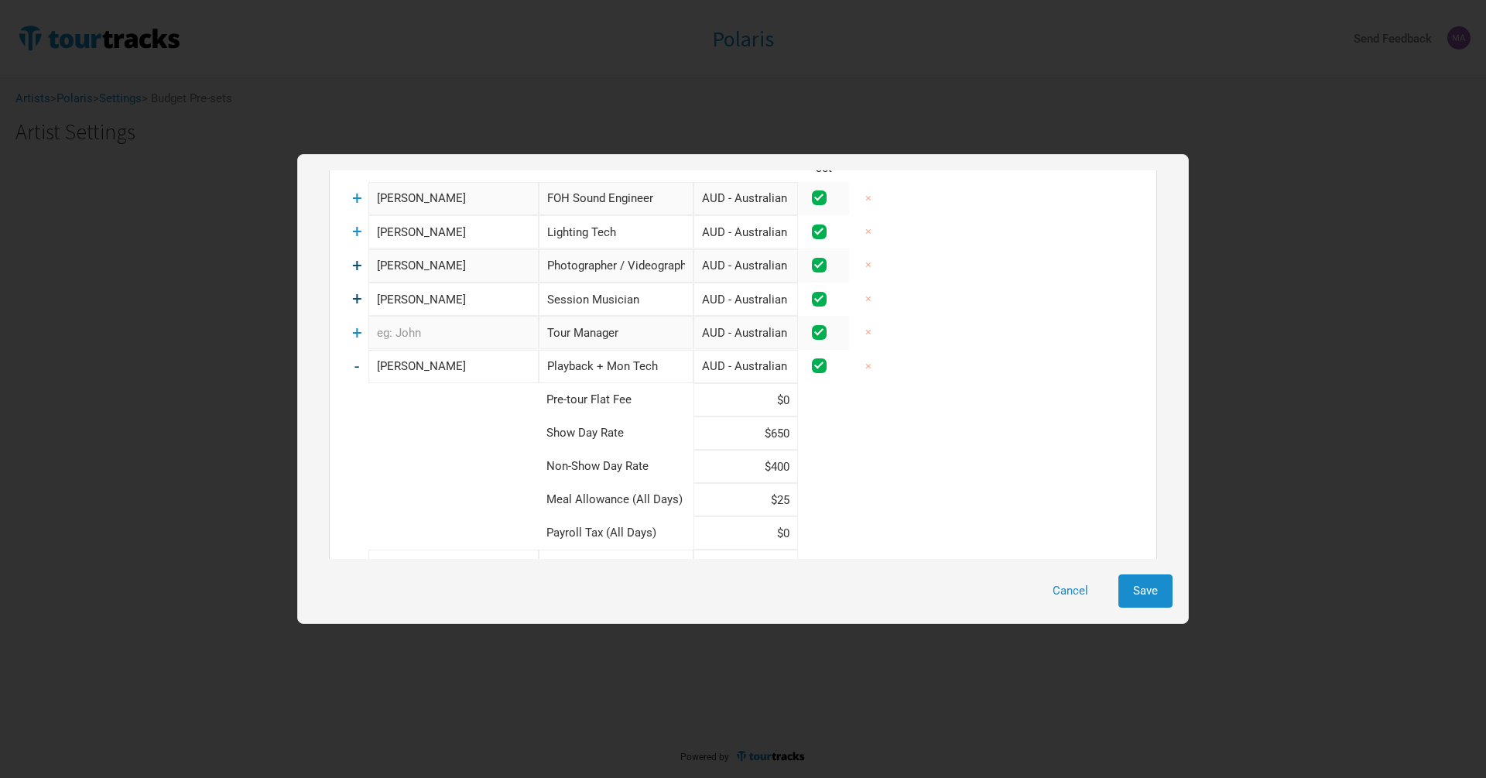
type input "$2"
type input "$30"
click at [354, 356] on span "-" at bounding box center [356, 366] width 5 height 20
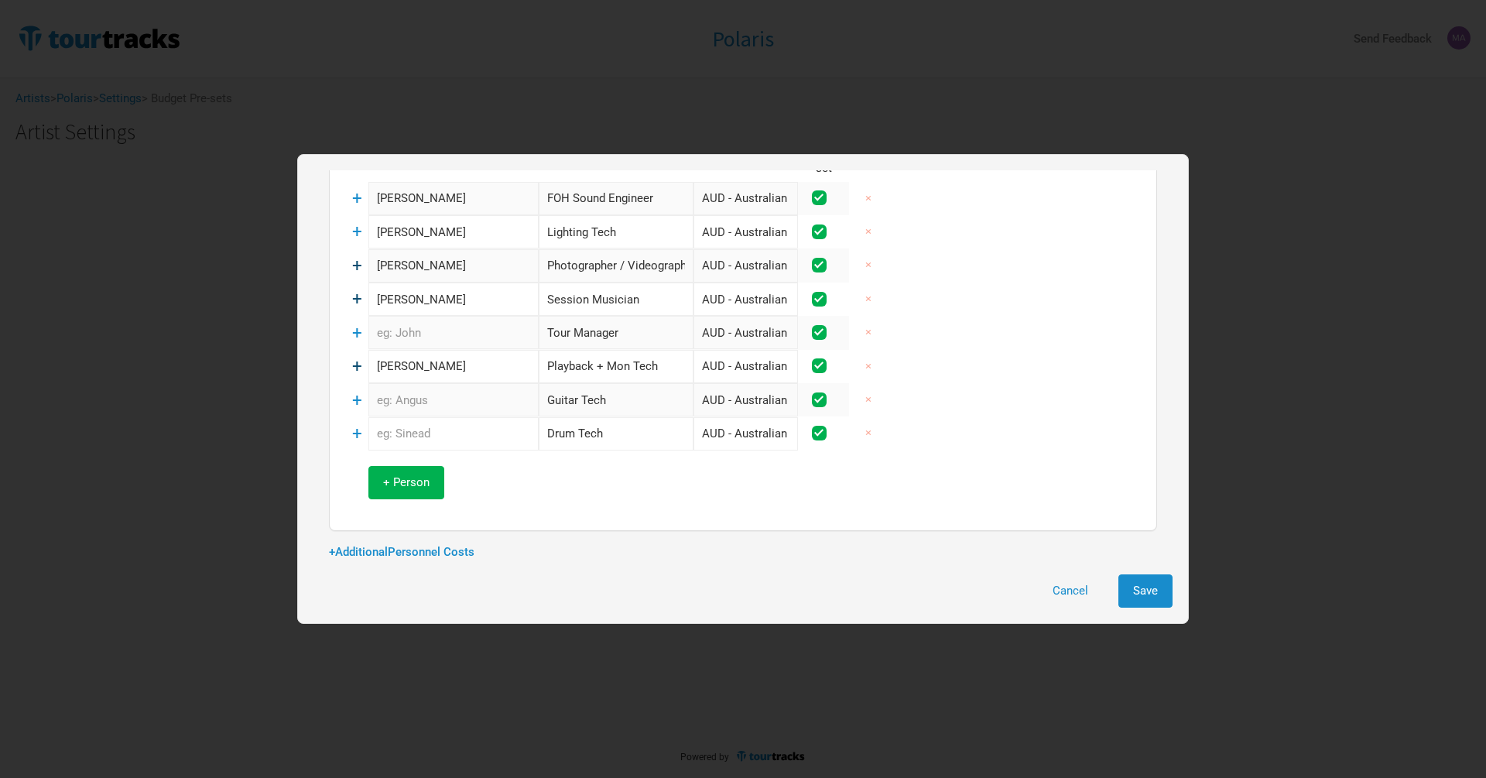
click at [430, 417] on input "text" at bounding box center [453, 433] width 170 height 33
type input "Eli Green"
click at [348, 424] on td "+" at bounding box center [356, 432] width 23 height 33
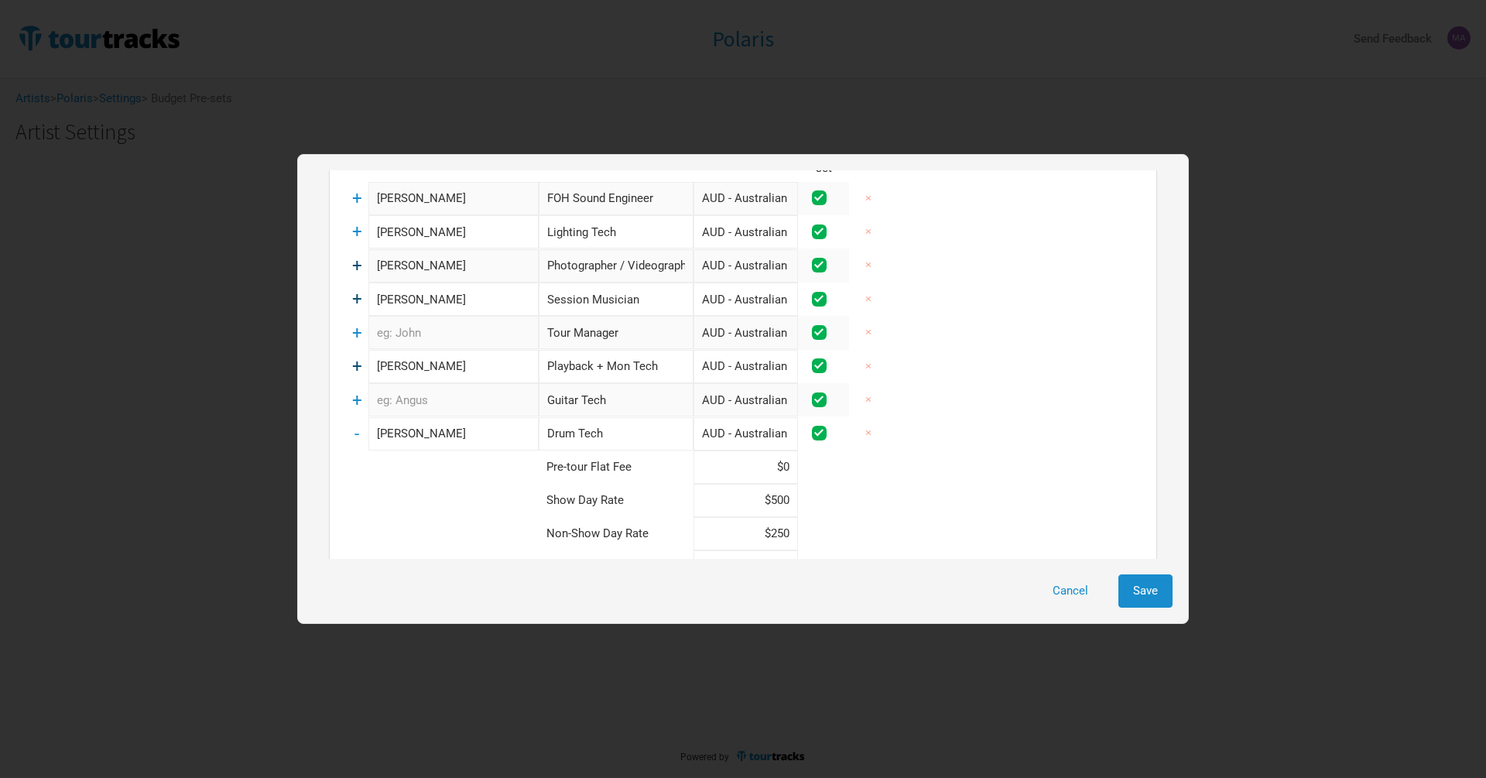
scroll to position [171, 0]
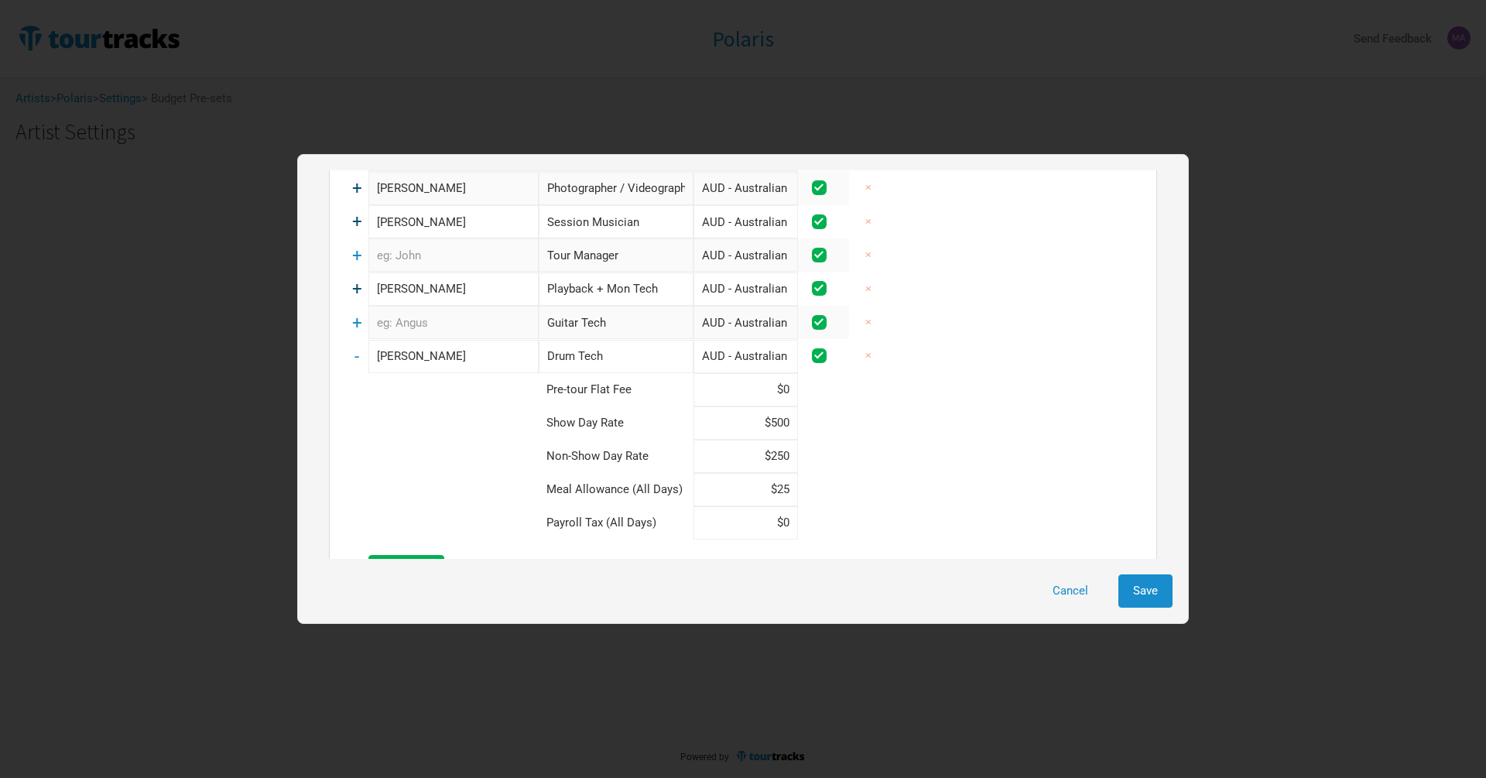
drag, startPoint x: 789, startPoint y: 476, endPoint x: 761, endPoint y: 476, distance: 27.9
click at [761, 476] on input "$25" at bounding box center [745, 489] width 104 height 33
type input "$0"
click at [357, 346] on span "-" at bounding box center [356, 356] width 5 height 20
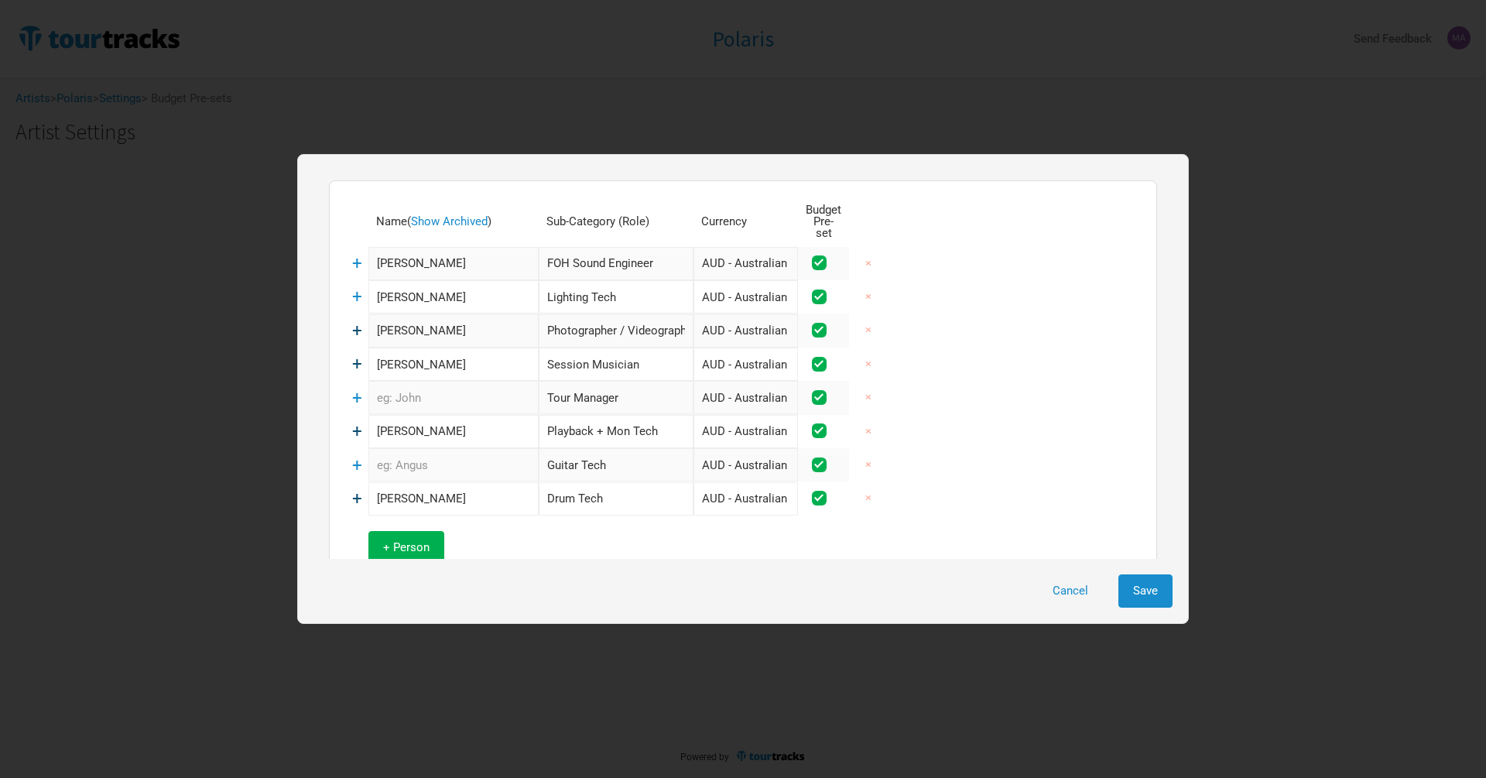
scroll to position [25, 0]
click at [355, 290] on span "+" at bounding box center [357, 300] width 10 height 20
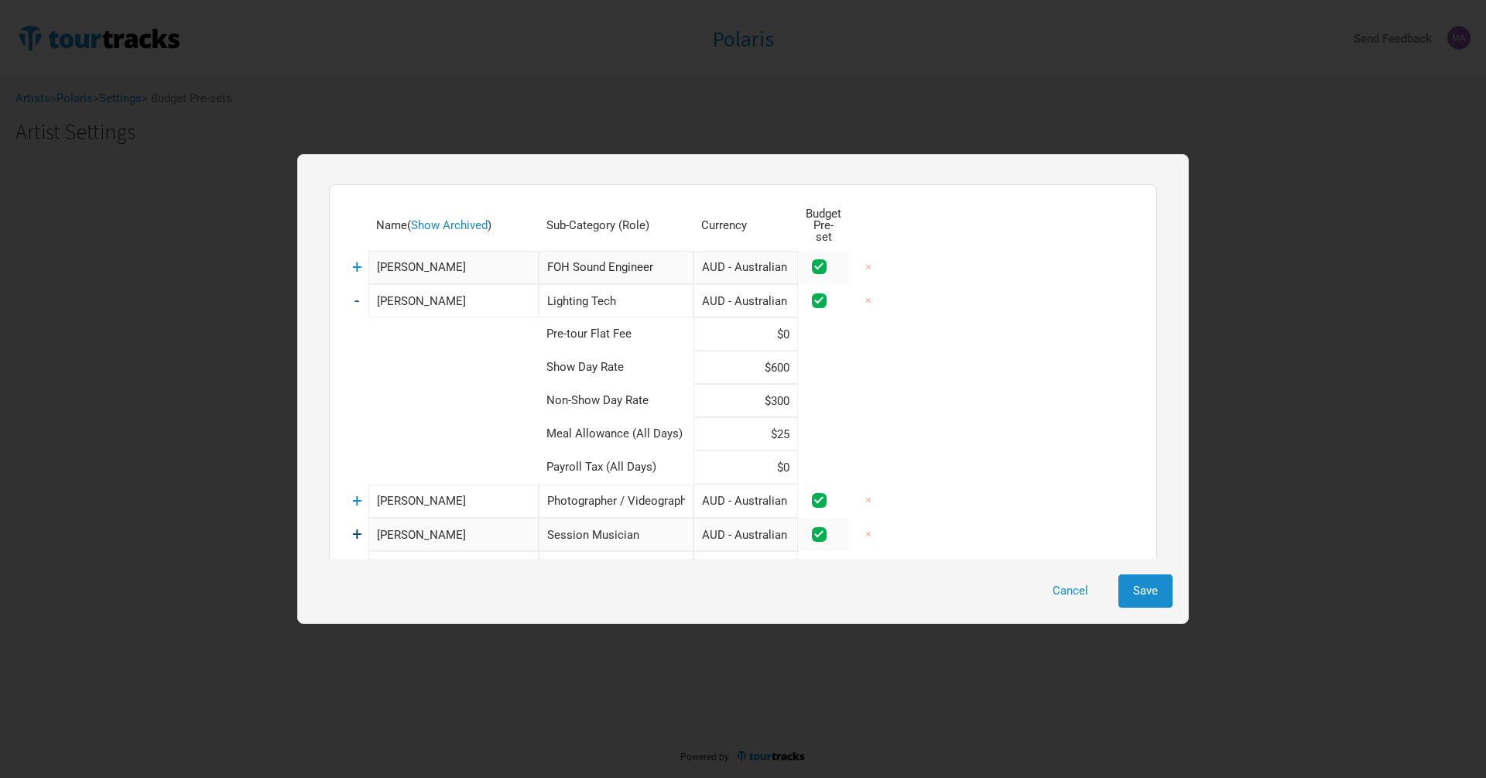
click at [355, 290] on span "-" at bounding box center [356, 300] width 5 height 20
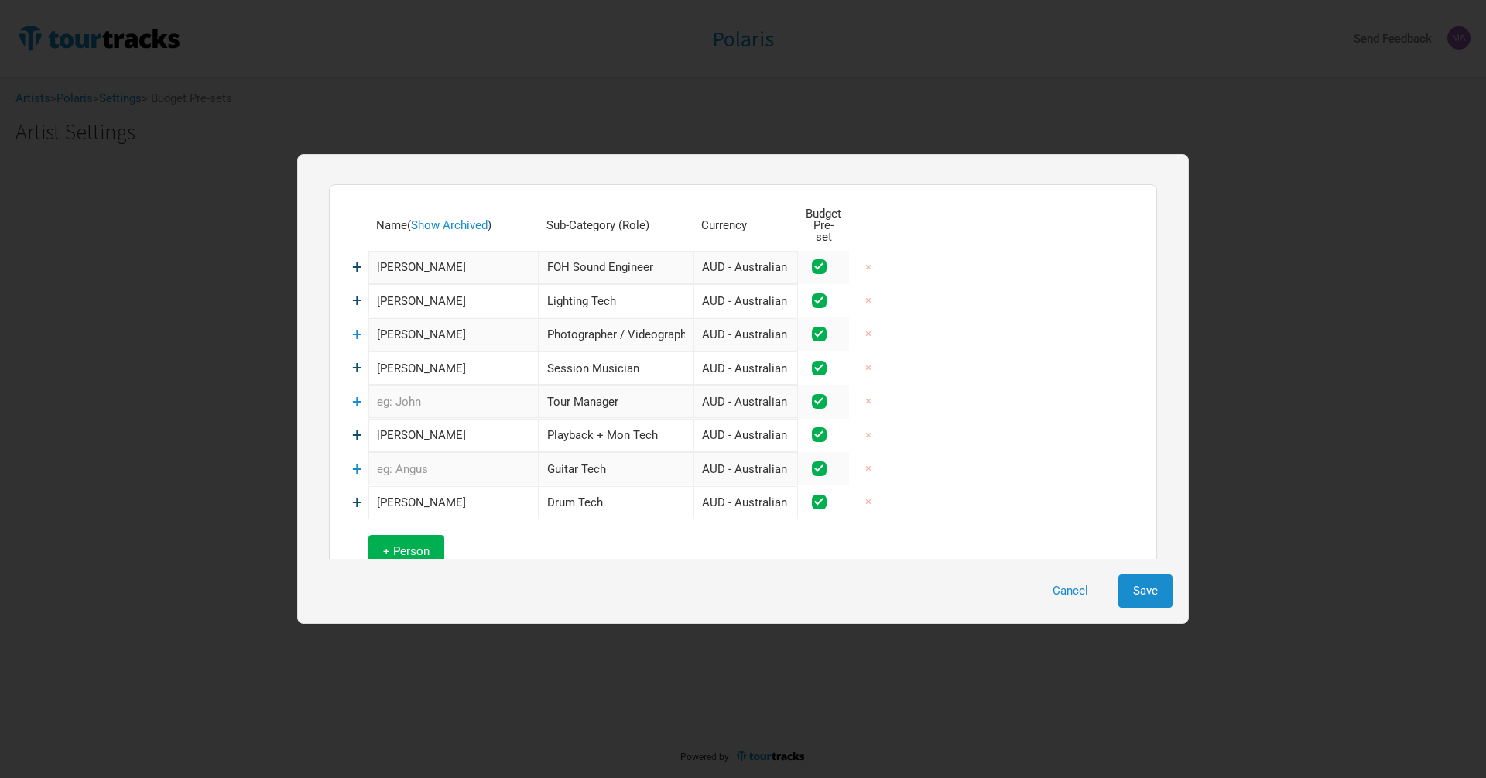
click at [355, 261] on span "+" at bounding box center [357, 267] width 10 height 20
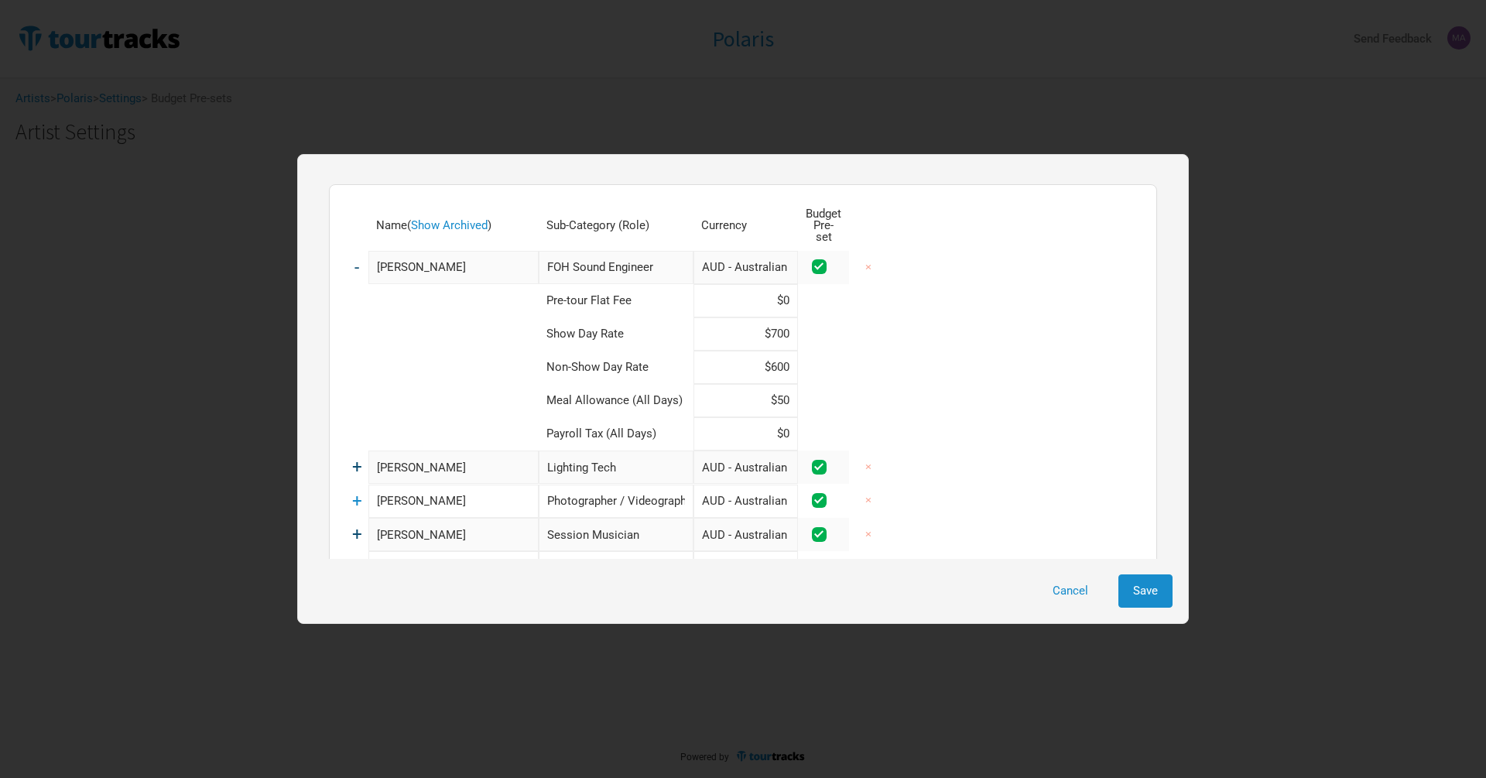
click at [355, 259] on span "-" at bounding box center [356, 267] width 5 height 20
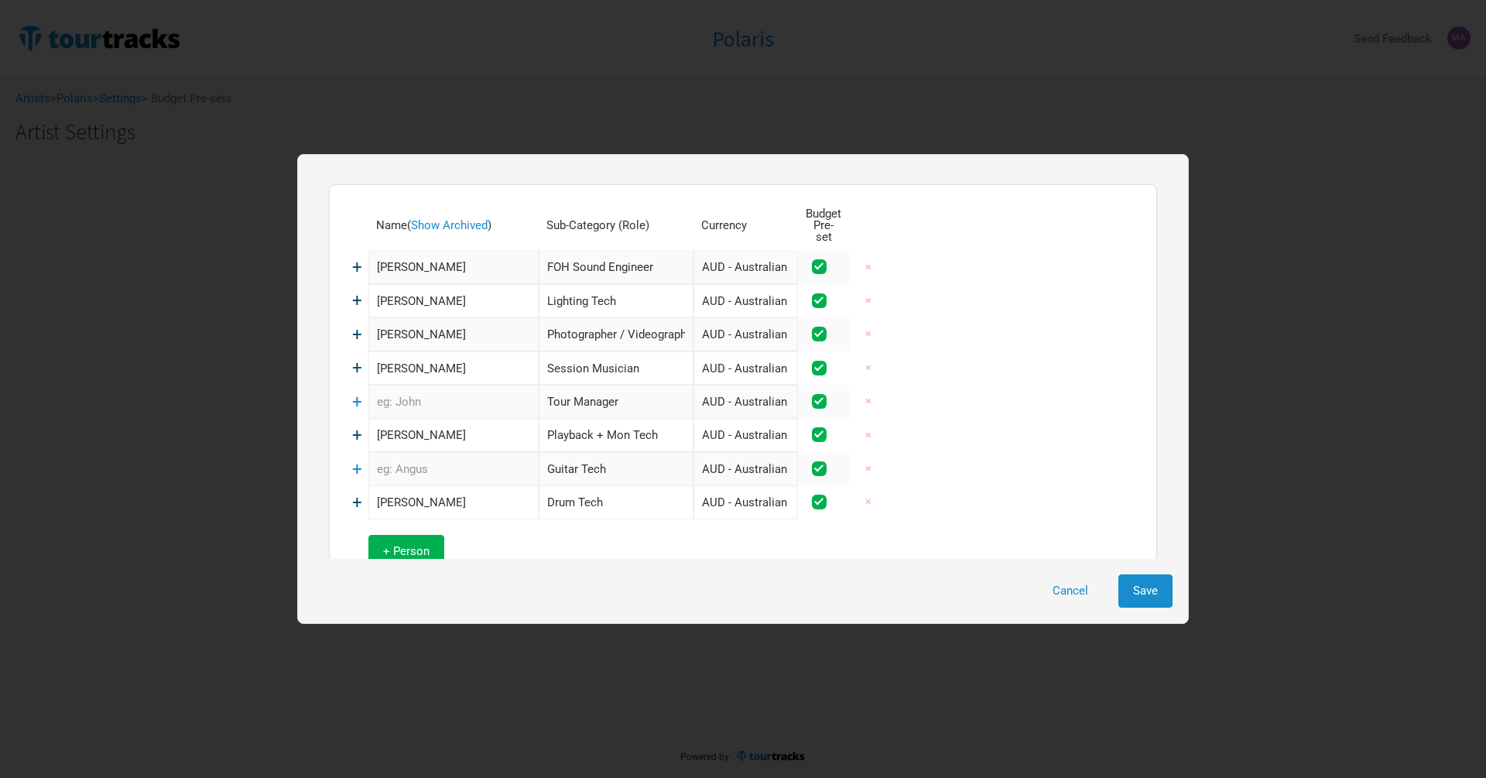
click at [353, 325] on span "+" at bounding box center [357, 334] width 10 height 20
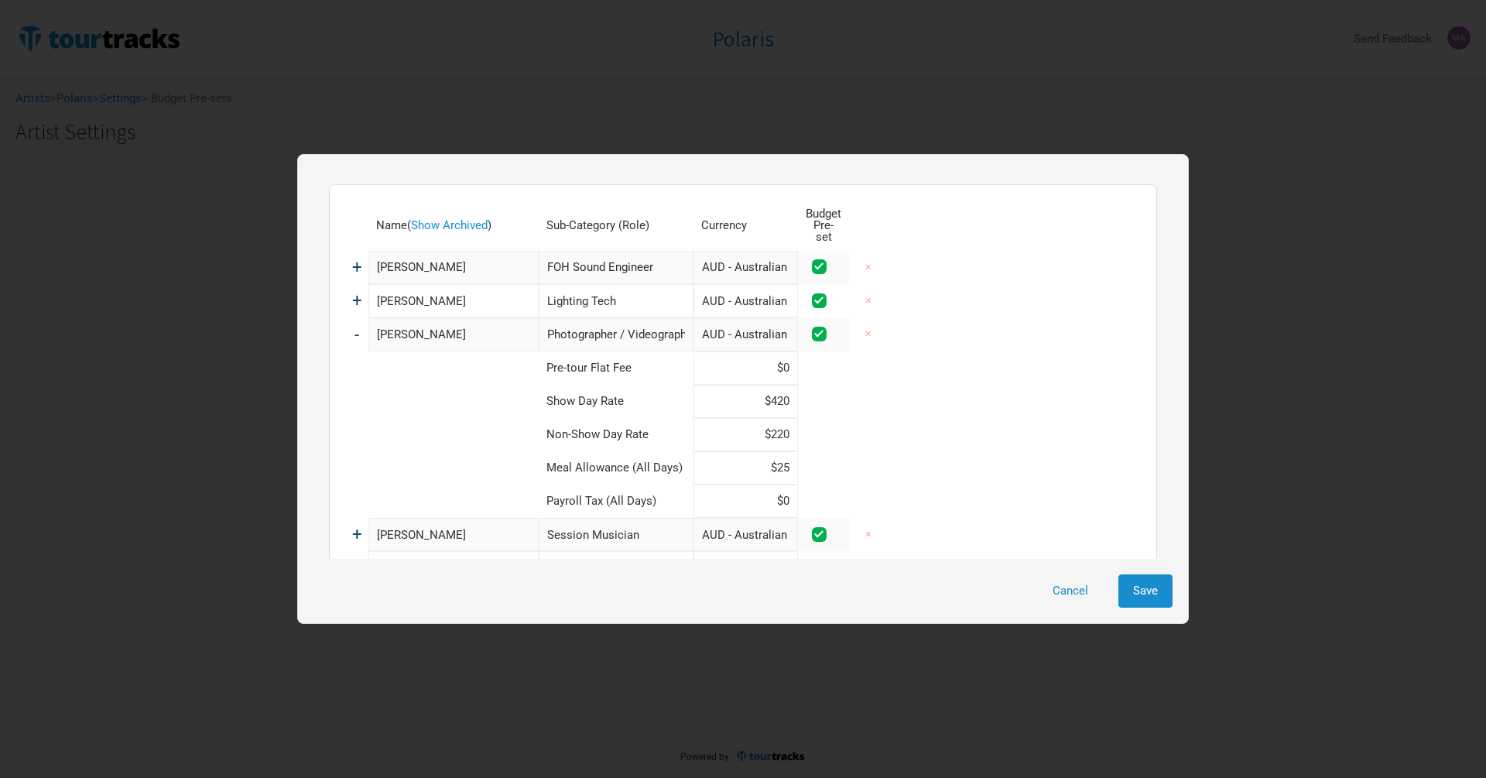
click at [358, 326] on span "-" at bounding box center [356, 334] width 5 height 20
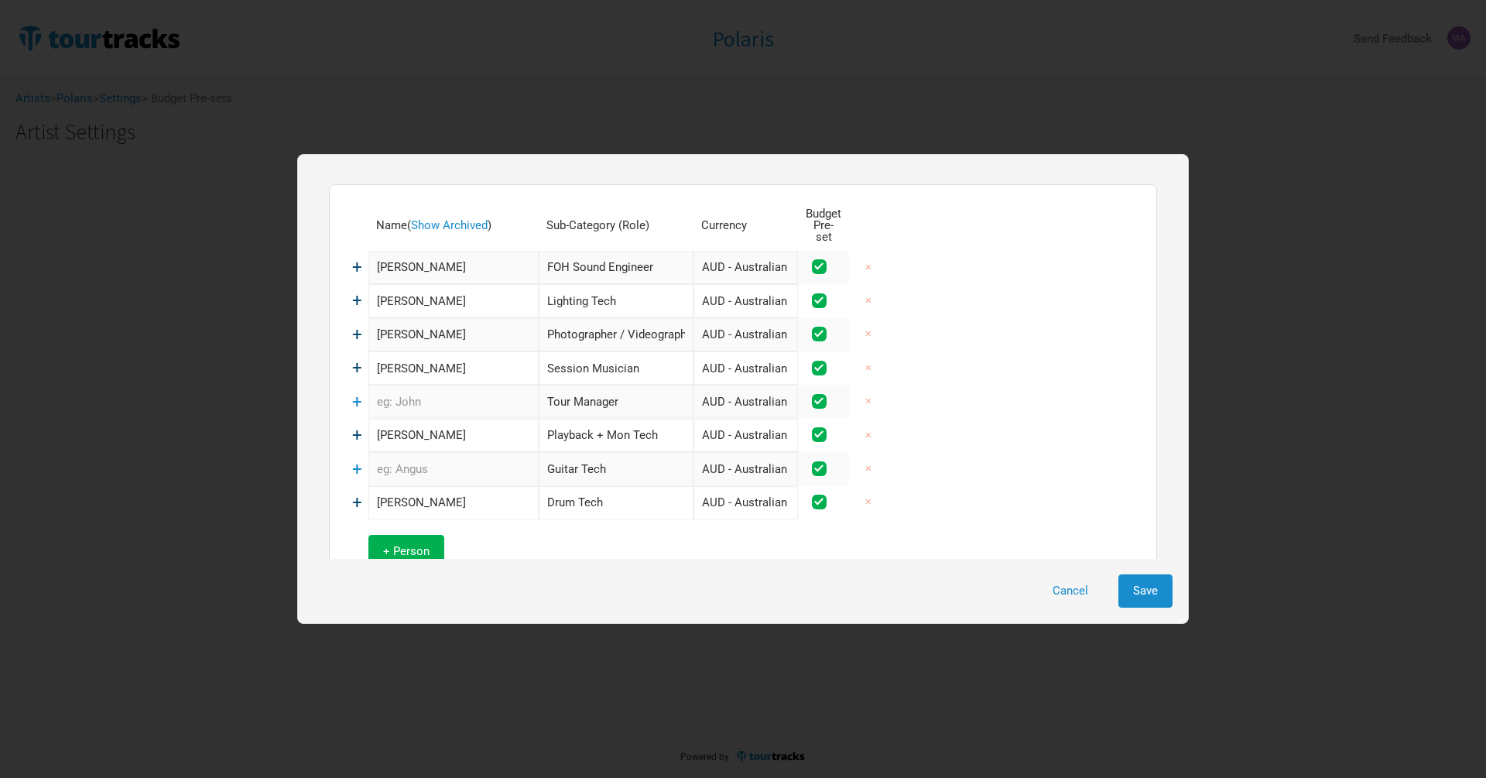
click at [359, 324] on span "+" at bounding box center [357, 334] width 10 height 20
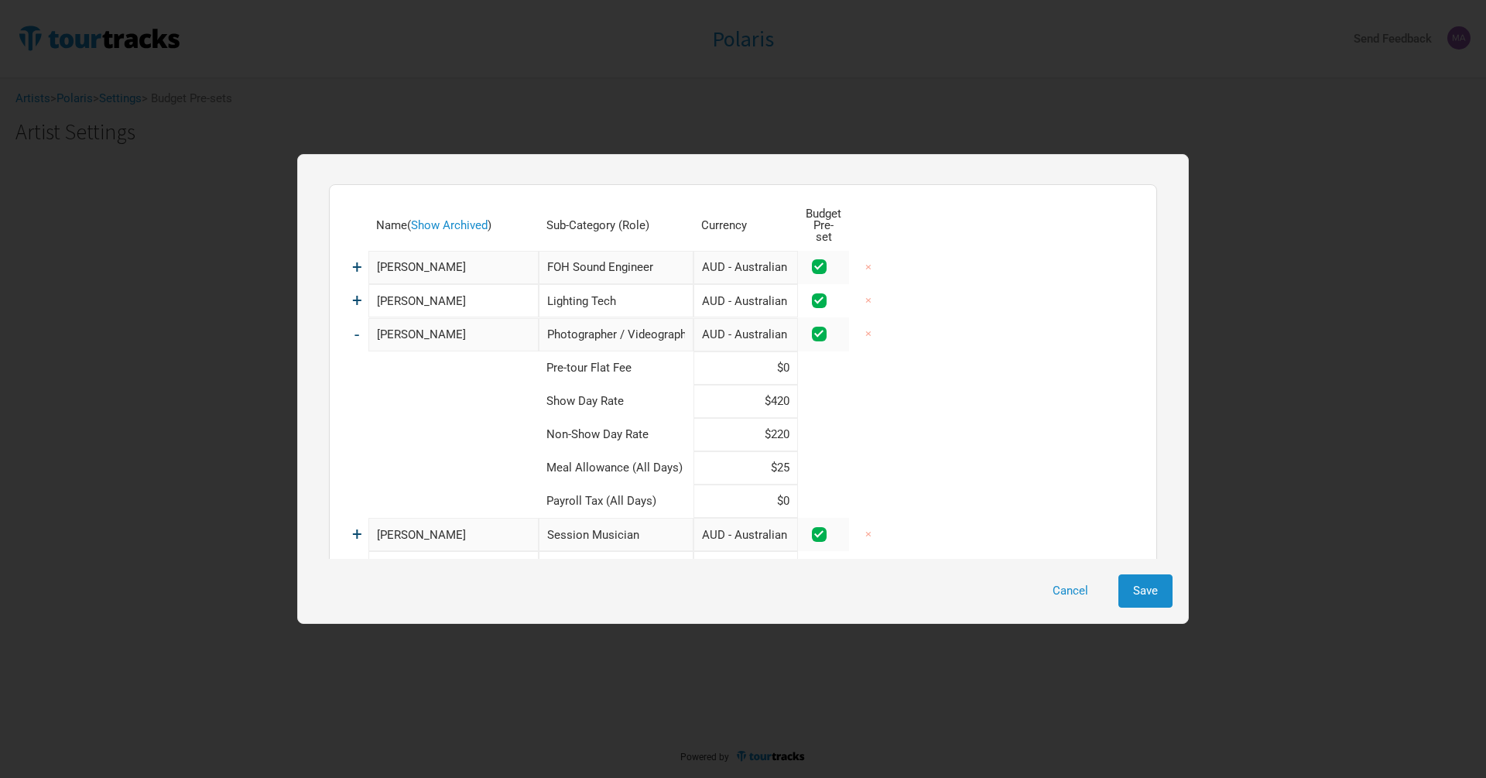
drag, startPoint x: 793, startPoint y: 458, endPoint x: 738, endPoint y: 451, distance: 54.6
click at [746, 457] on input "$25" at bounding box center [745, 467] width 104 height 33
type input "$0"
click at [362, 321] on td "-" at bounding box center [356, 333] width 23 height 33
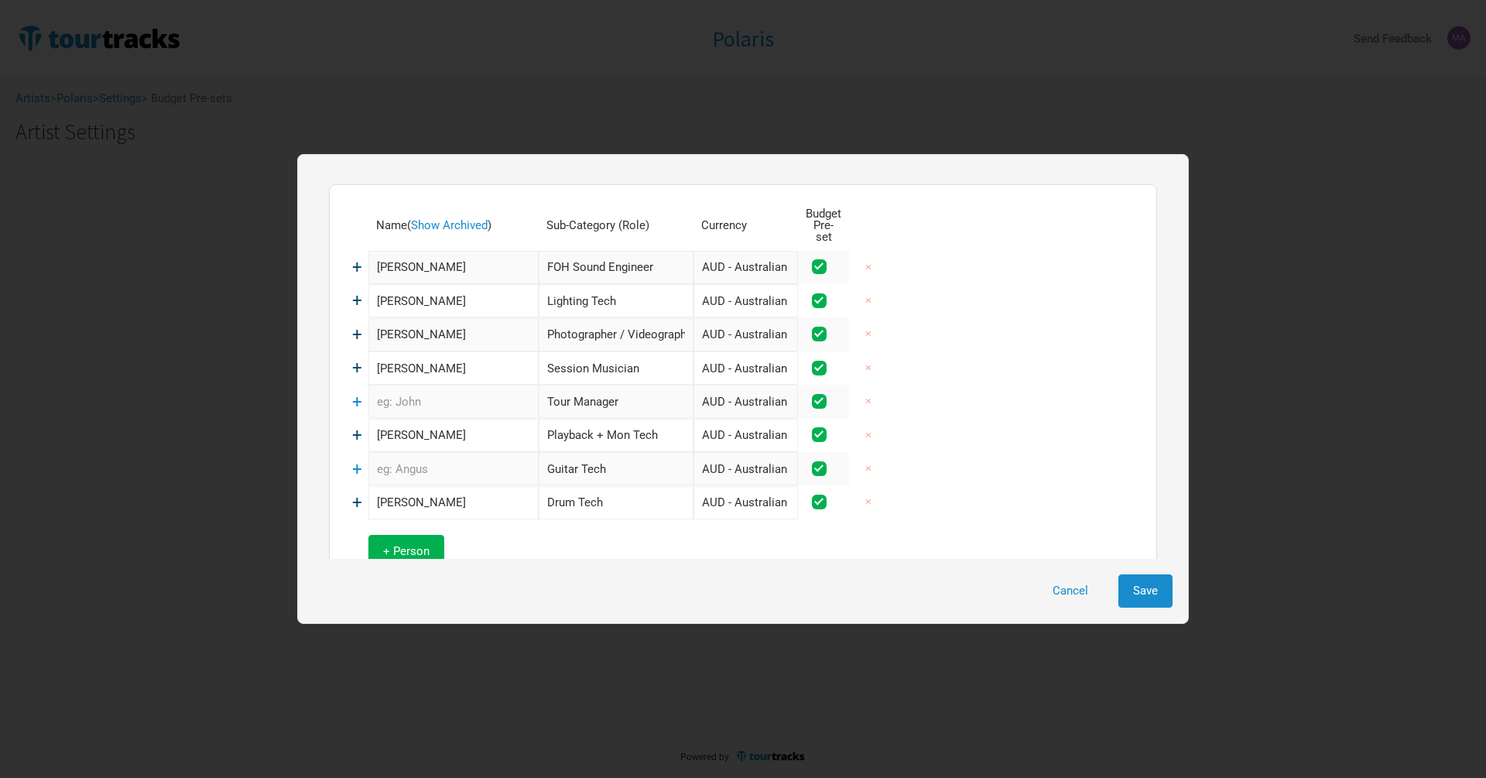
click at [355, 358] on span "+" at bounding box center [357, 368] width 10 height 20
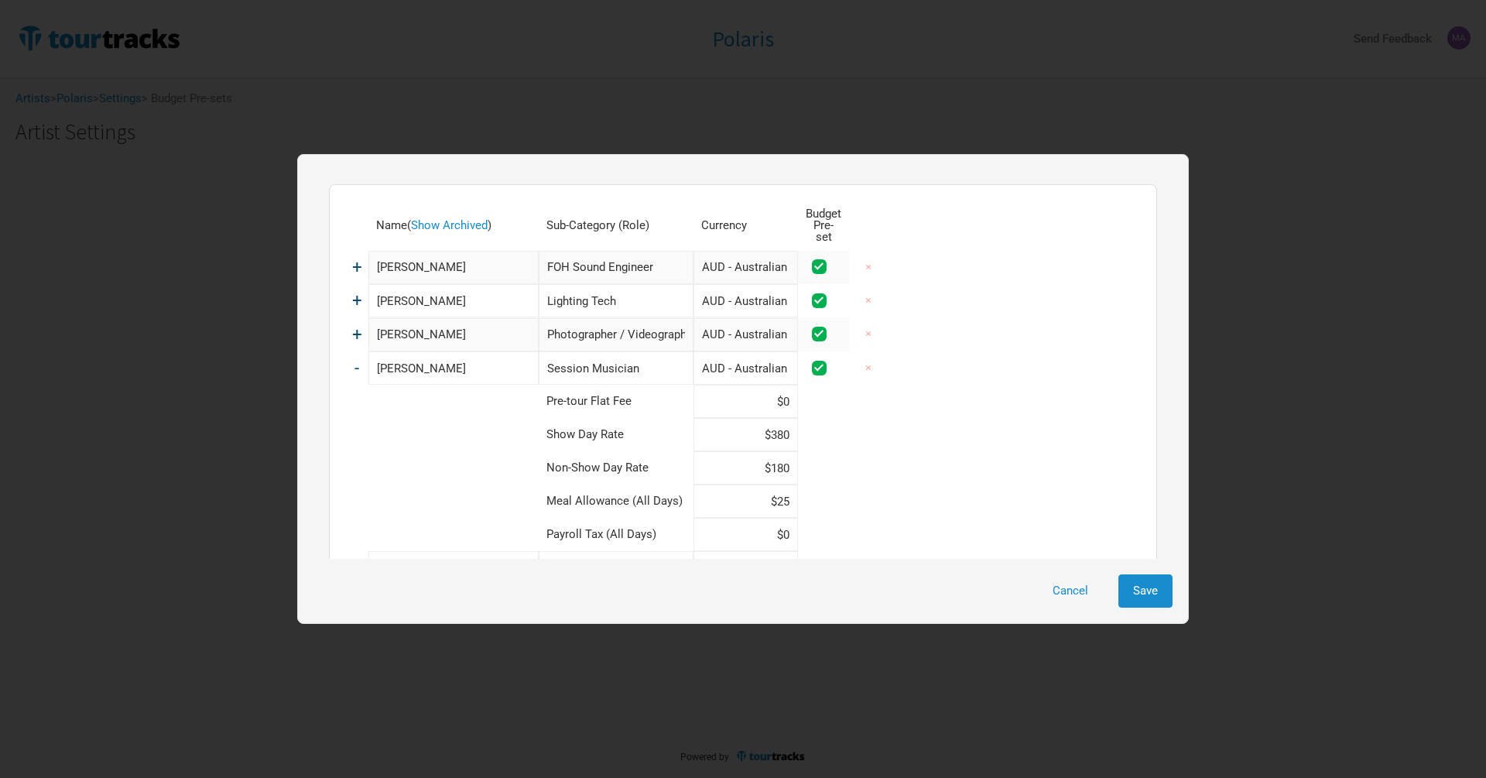
click at [355, 358] on span "-" at bounding box center [356, 368] width 5 height 20
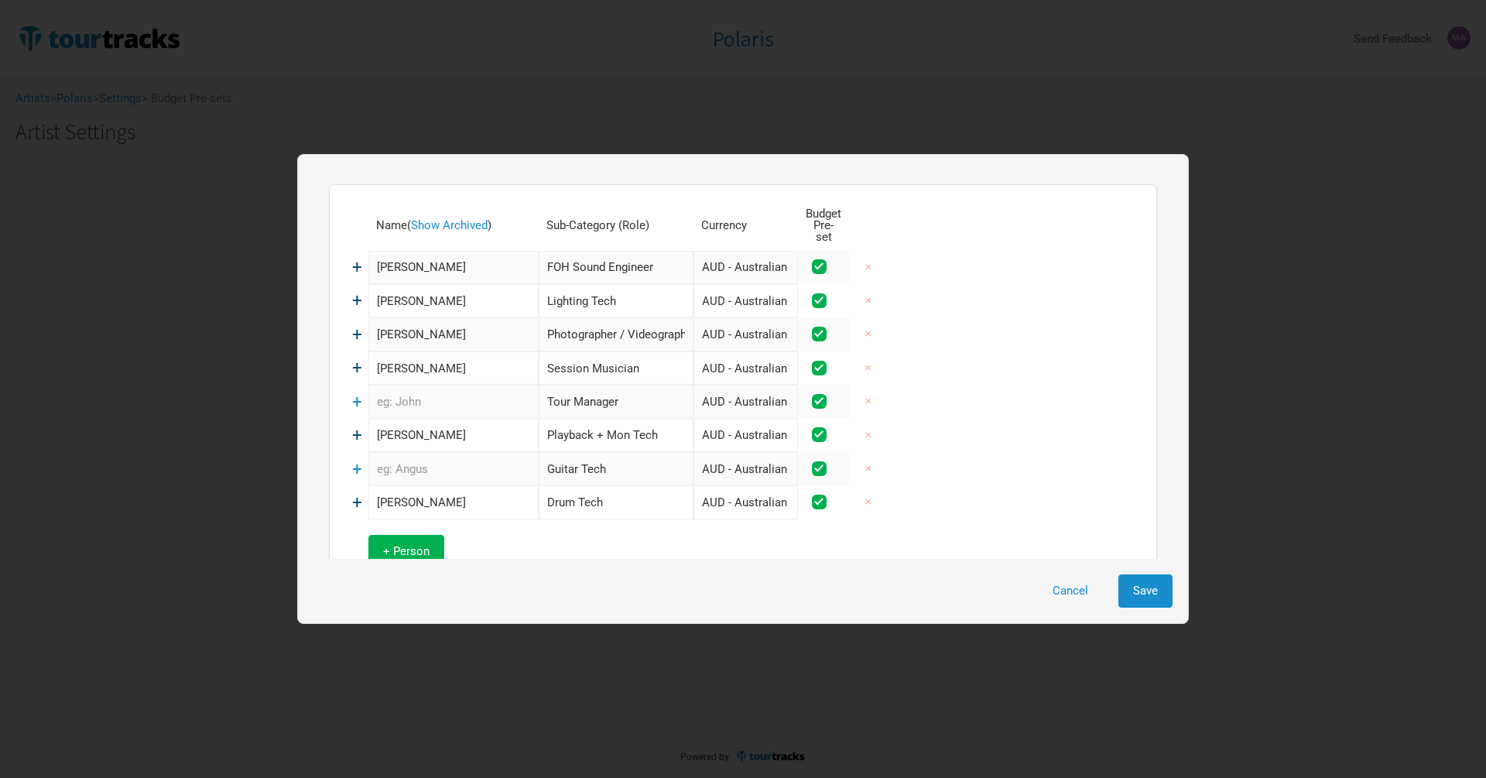
click at [358, 324] on span "+" at bounding box center [357, 334] width 10 height 20
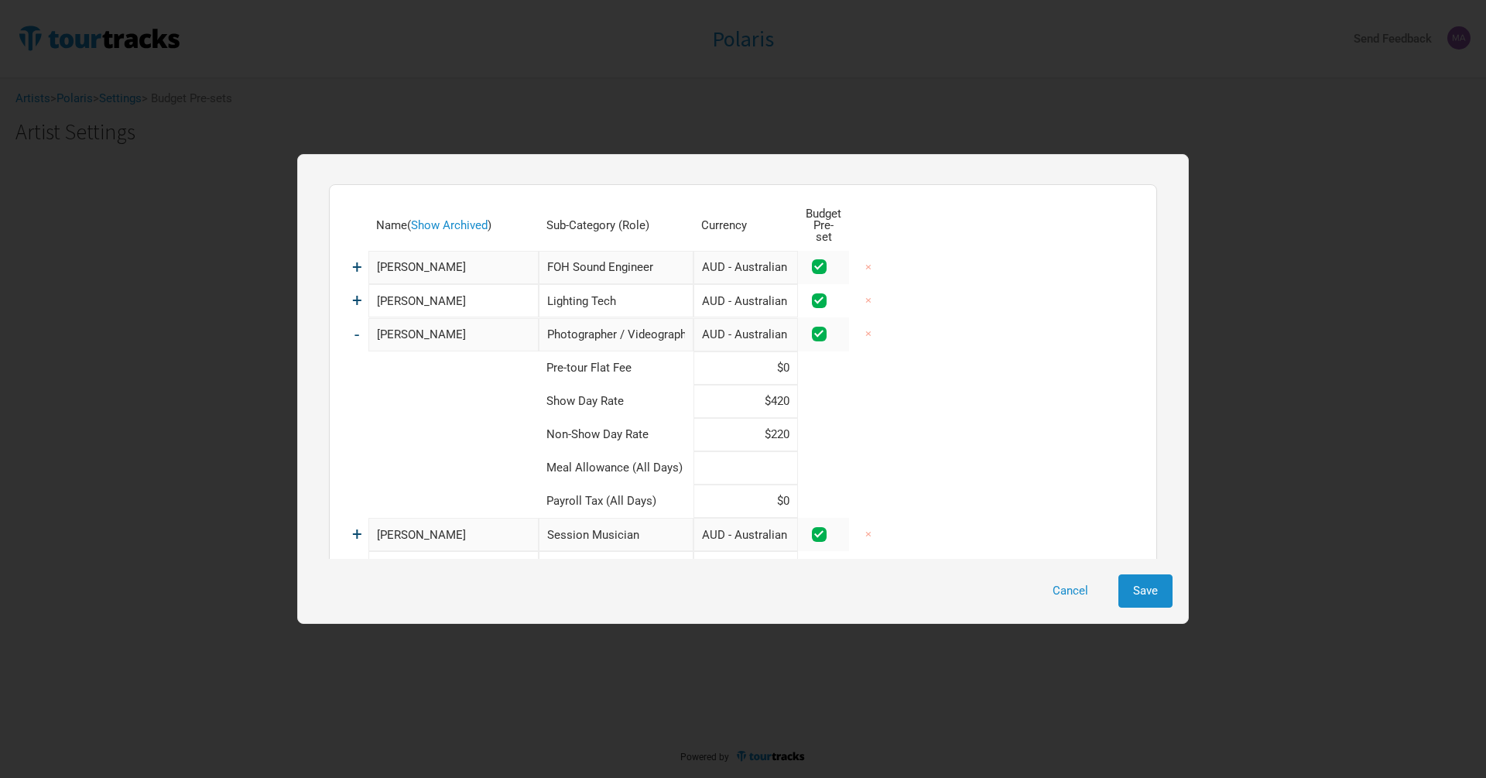
click at [785, 467] on input at bounding box center [745, 467] width 104 height 33
type input "$2"
type input "$0"
click at [354, 324] on span "-" at bounding box center [356, 334] width 5 height 20
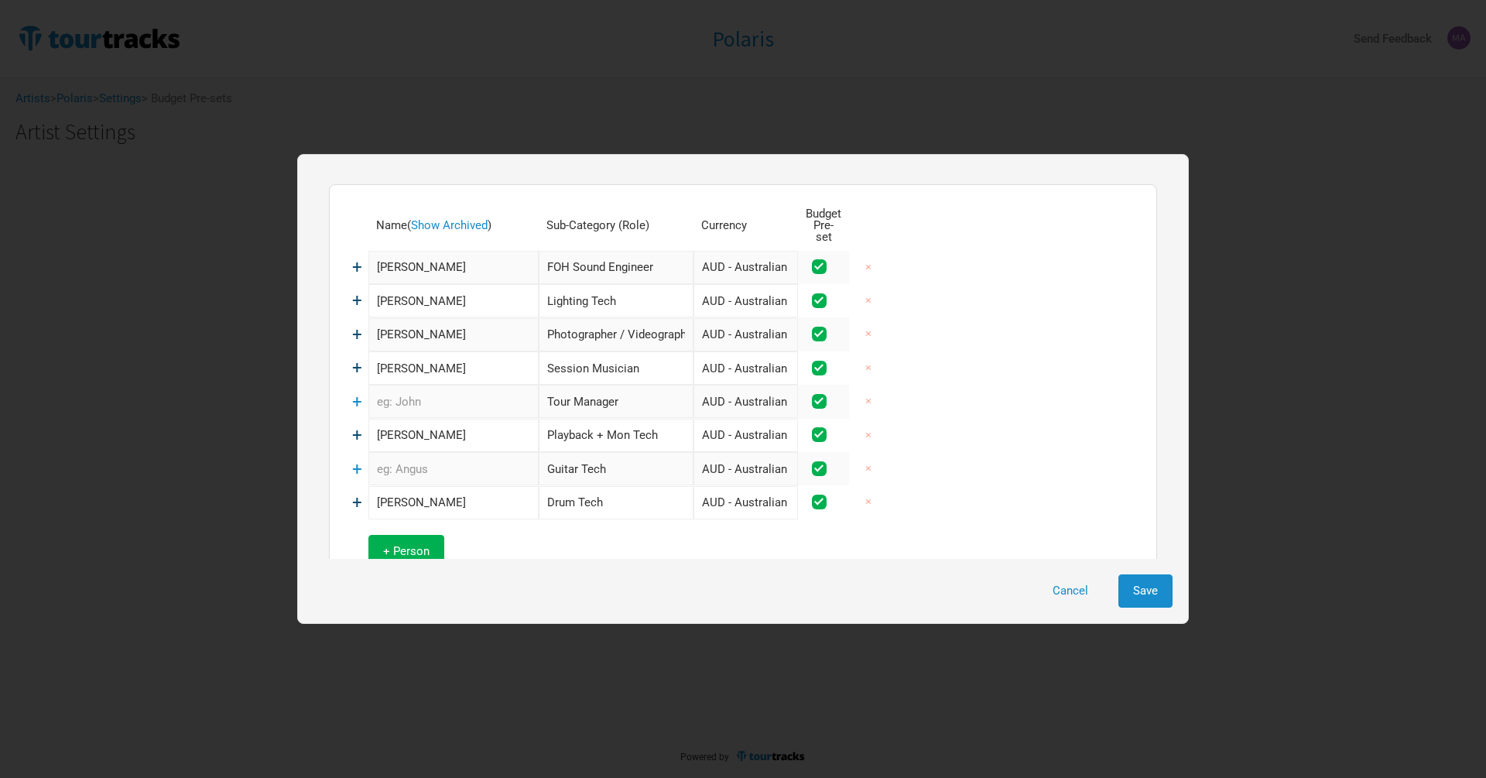
click at [352, 425] on span "+" at bounding box center [357, 435] width 10 height 20
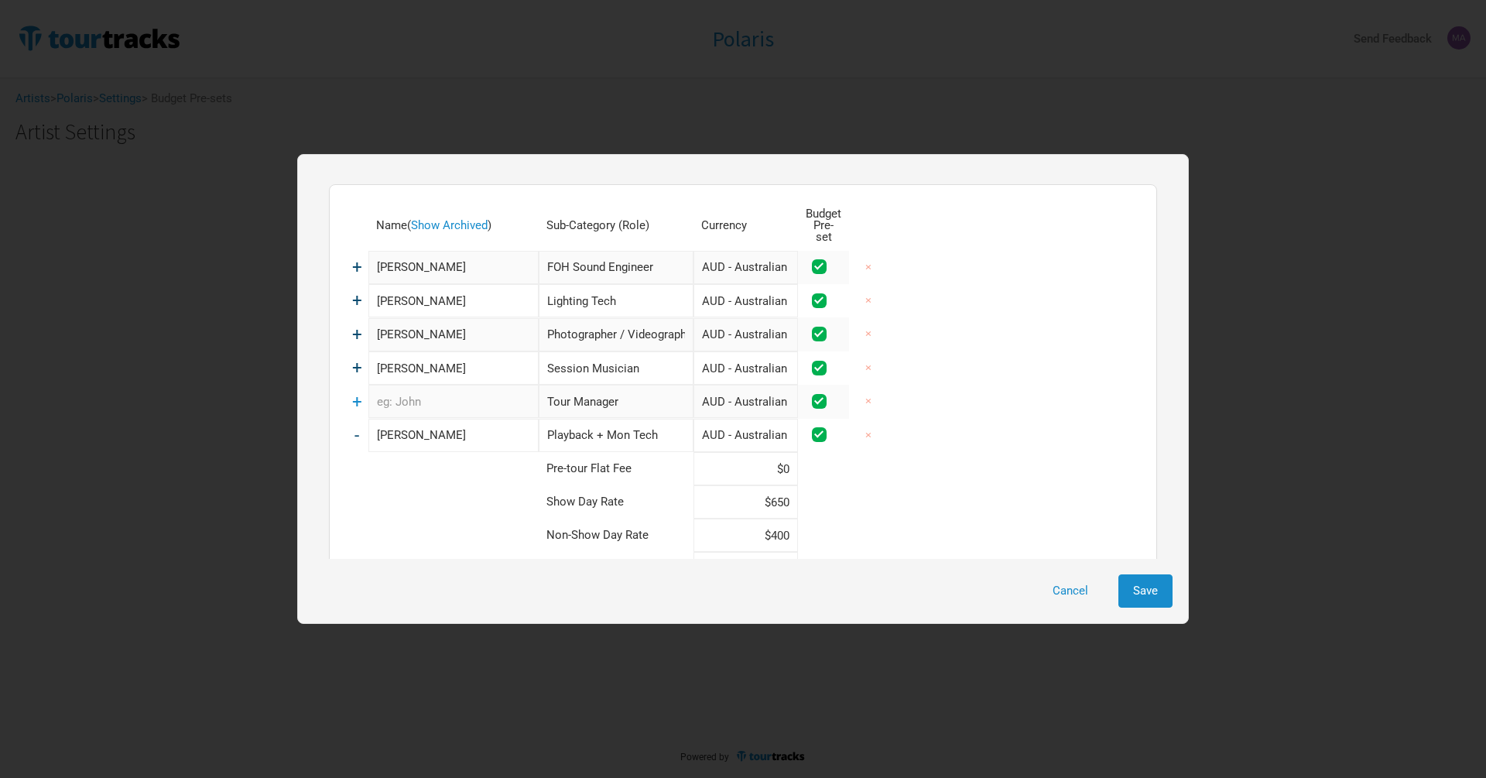
click at [355, 425] on span "-" at bounding box center [356, 435] width 5 height 20
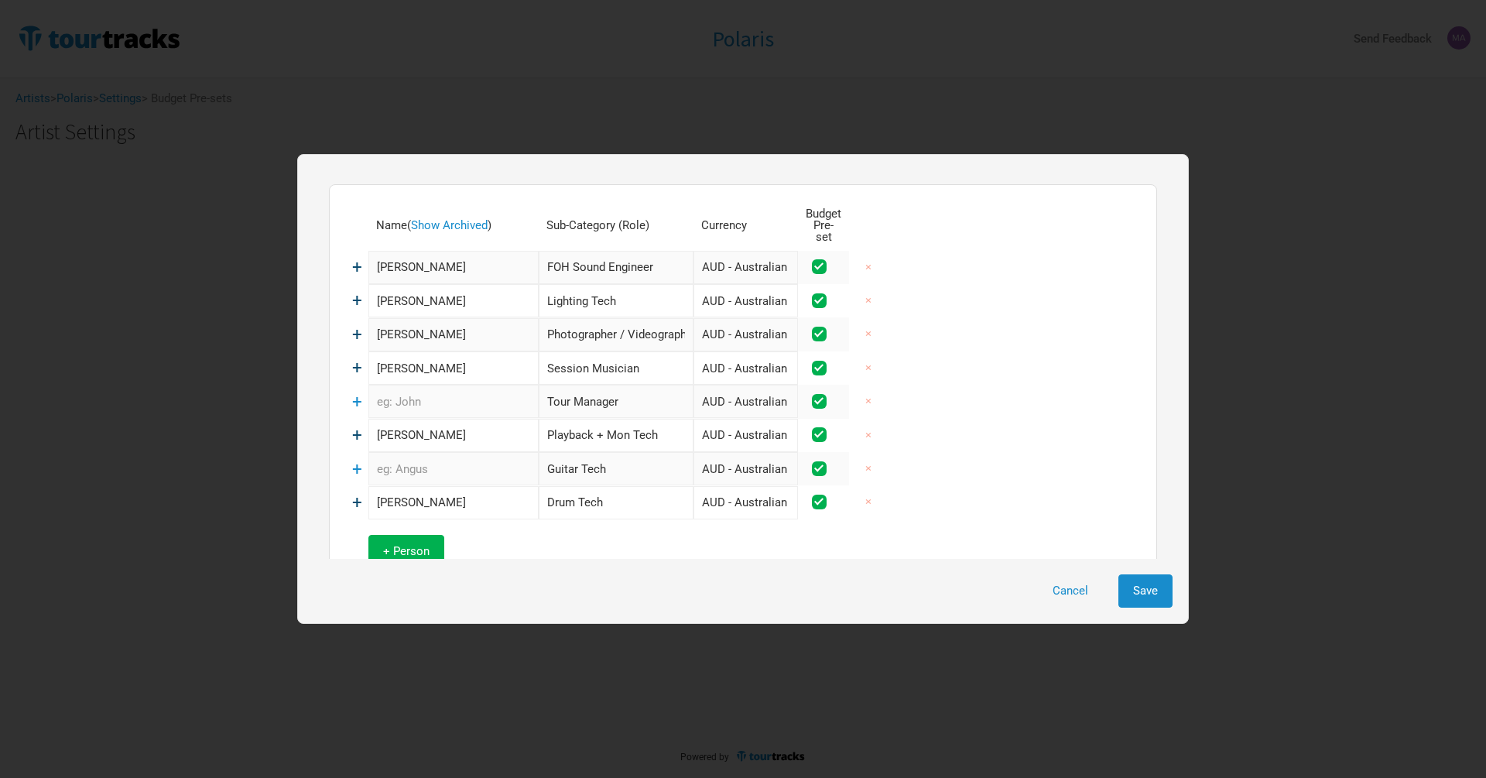
scroll to position [47, 0]
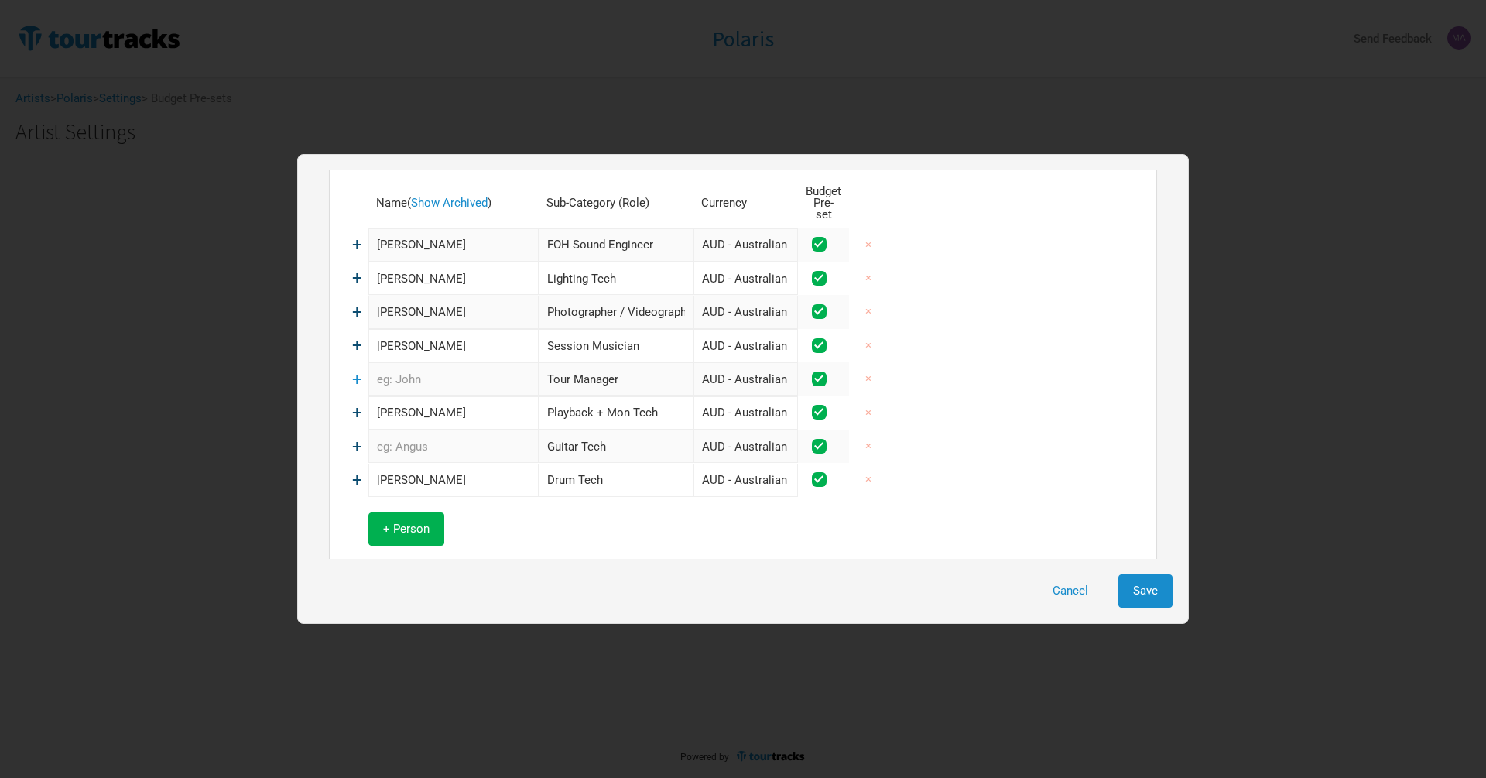
click at [355, 437] on span "+" at bounding box center [357, 447] width 10 height 20
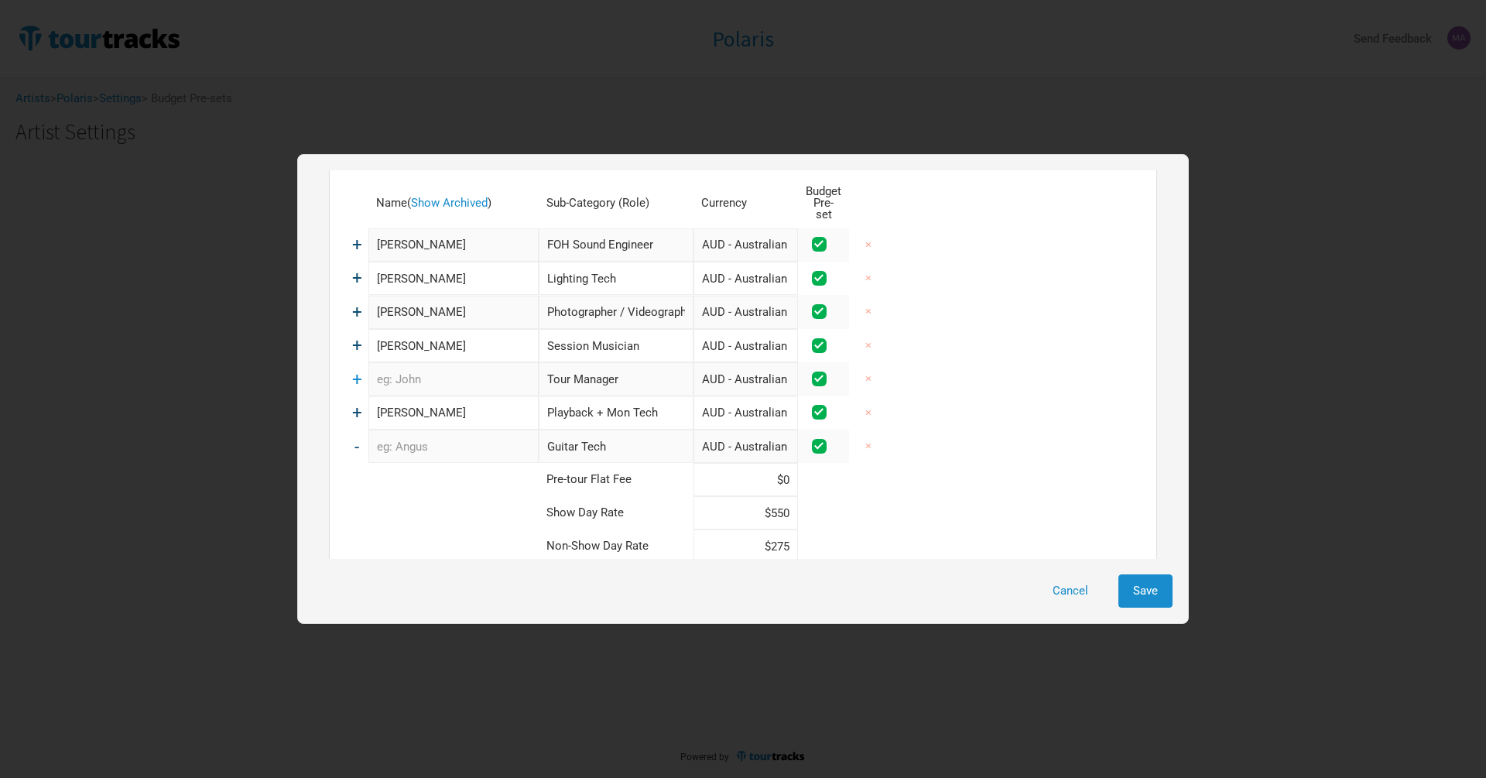
click at [356, 437] on span "-" at bounding box center [356, 447] width 5 height 20
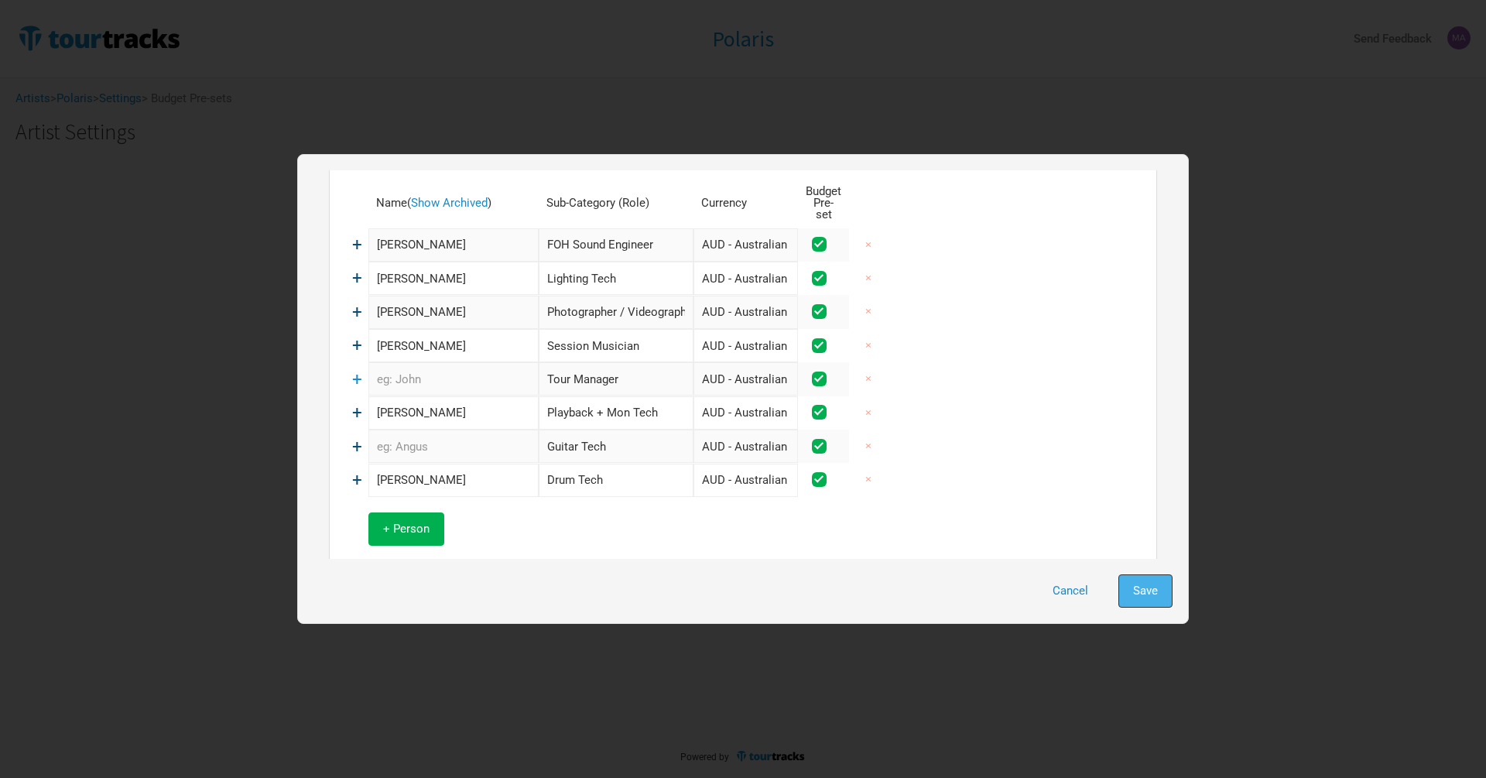
click at [1169, 594] on button "Save" at bounding box center [1145, 590] width 54 height 33
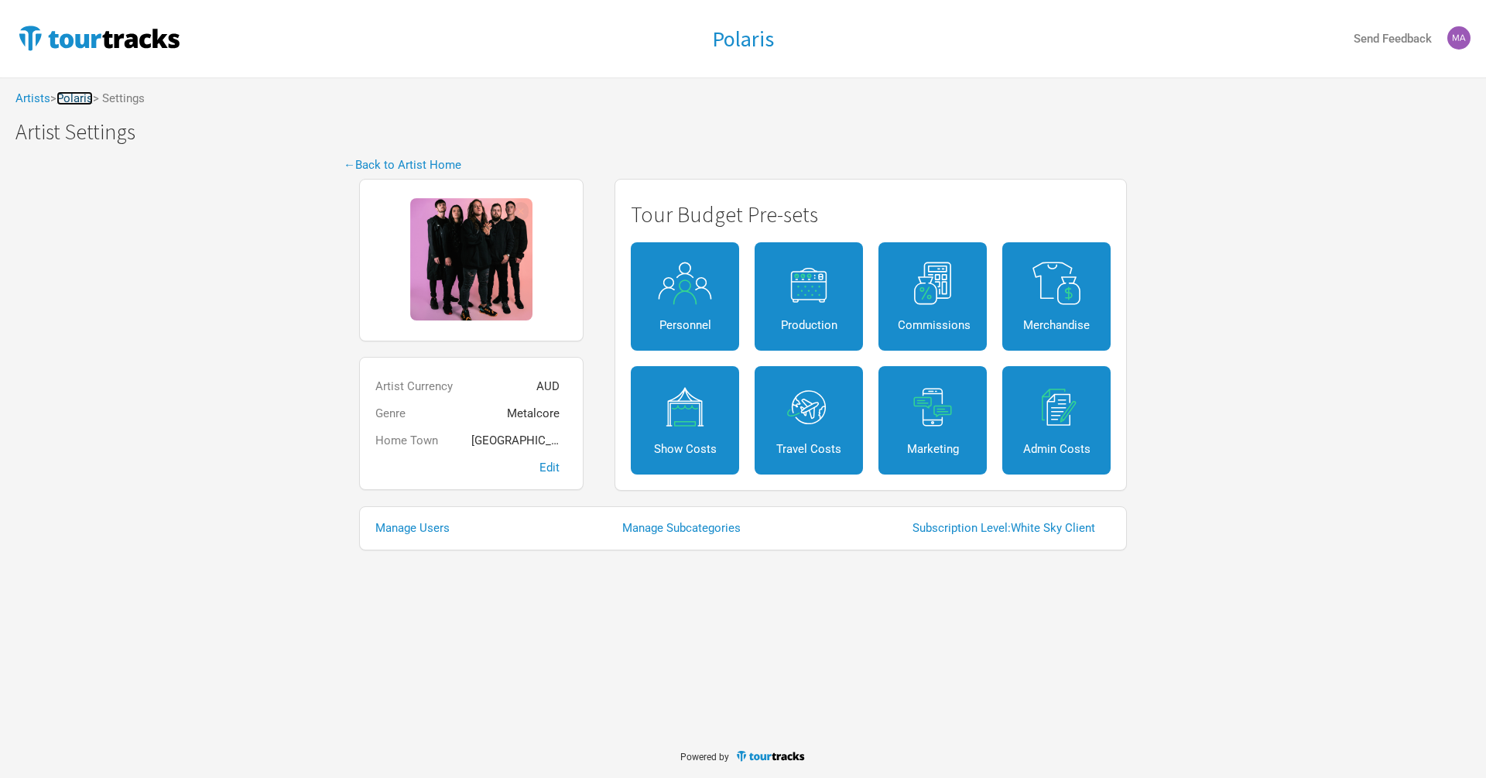
click at [78, 100] on link "Polaris" at bounding box center [74, 98] width 36 height 14
